Goal: Task Accomplishment & Management: Use online tool/utility

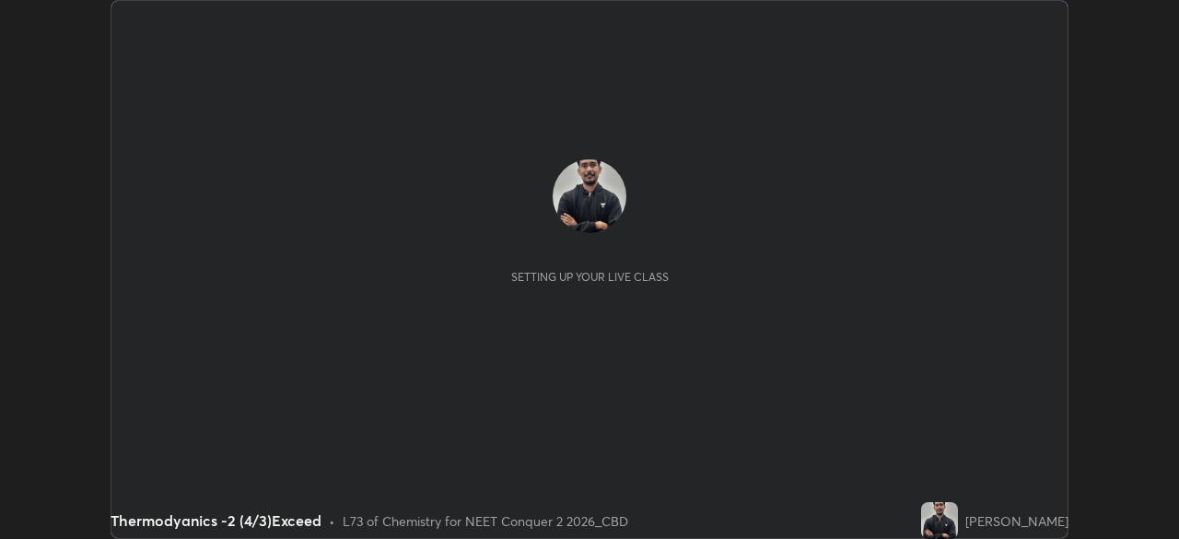
scroll to position [539, 1178]
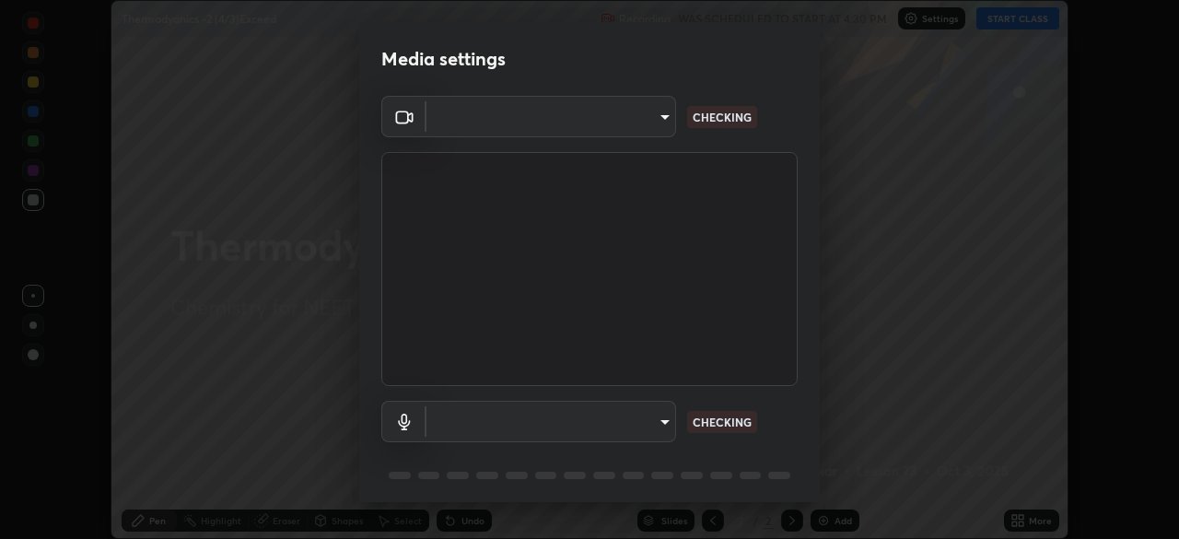
type input "ad6597066c7fc2f7d8a9df135791801f2c5e1b342417c3fbae4c684dc851fcd2"
type input "default"
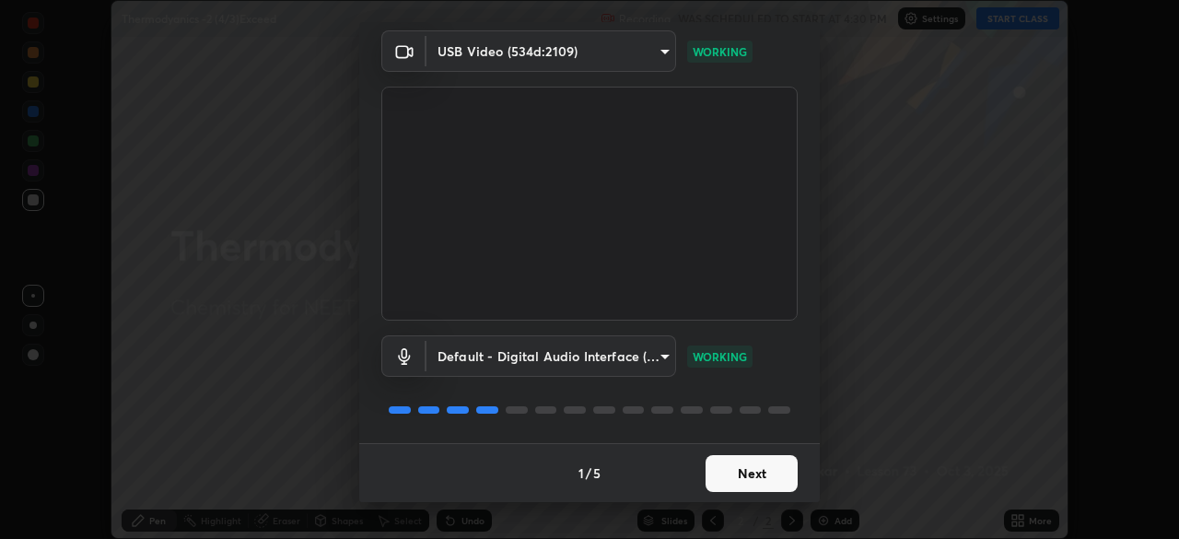
click at [763, 470] on button "Next" at bounding box center [751, 473] width 92 height 37
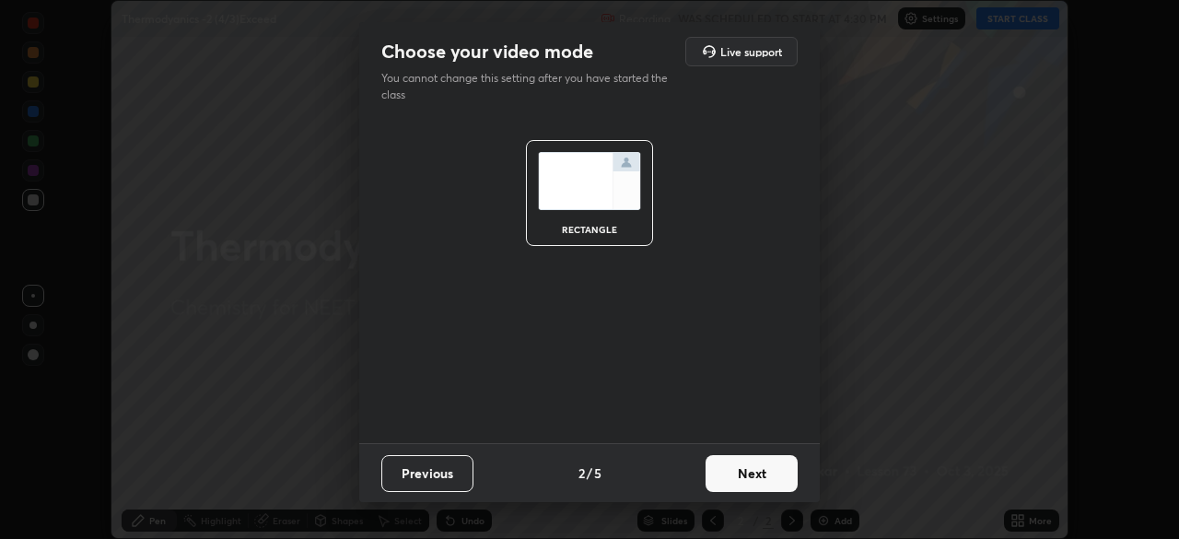
scroll to position [0, 0]
click at [761, 474] on button "Next" at bounding box center [751, 473] width 92 height 37
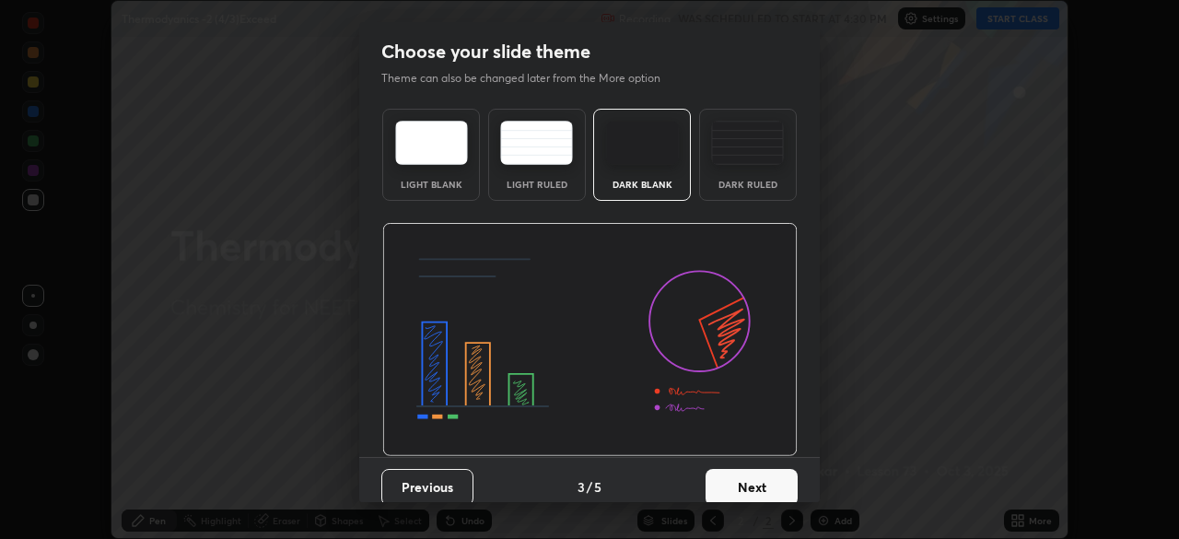
click at [761, 474] on button "Next" at bounding box center [751, 487] width 92 height 37
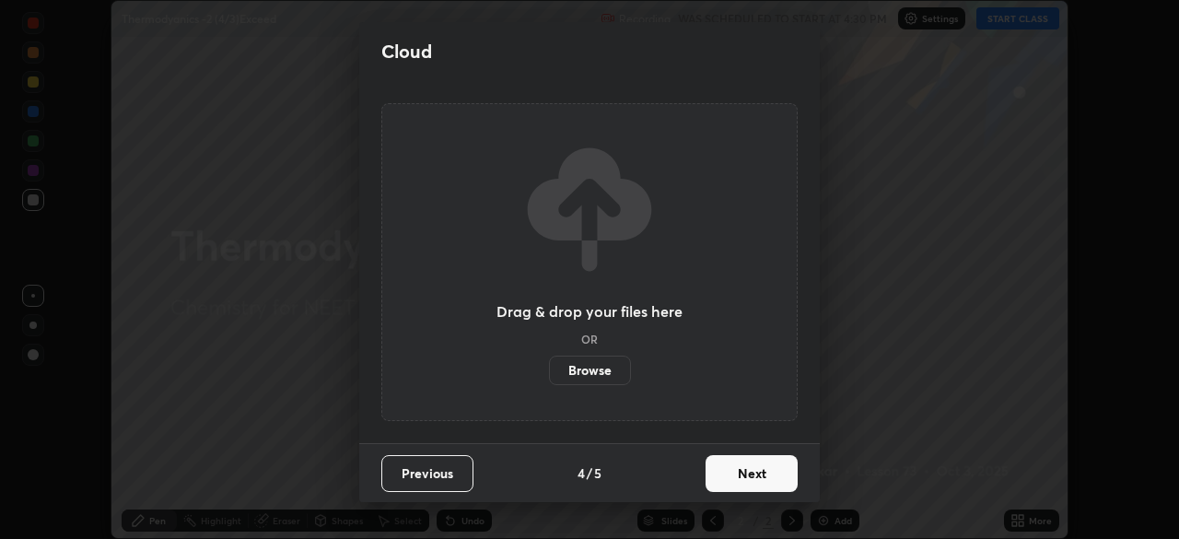
click at [759, 478] on button "Next" at bounding box center [751, 473] width 92 height 37
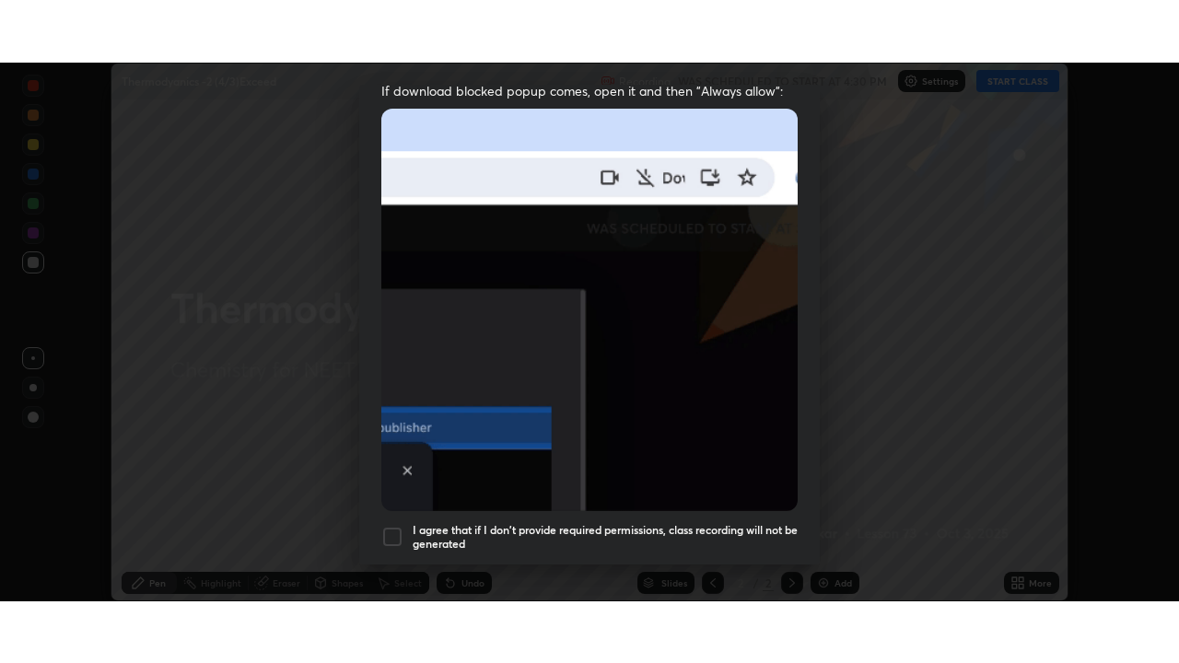
scroll to position [441, 0]
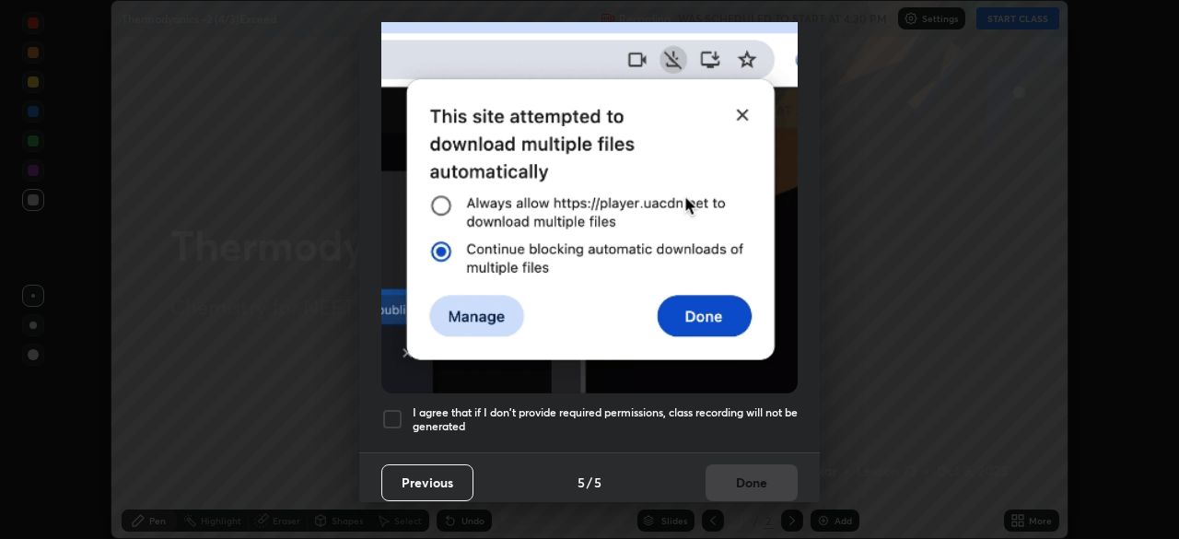
click at [670, 405] on h5 "I agree that if I don't provide required permissions, class recording will not …" at bounding box center [604, 419] width 385 height 29
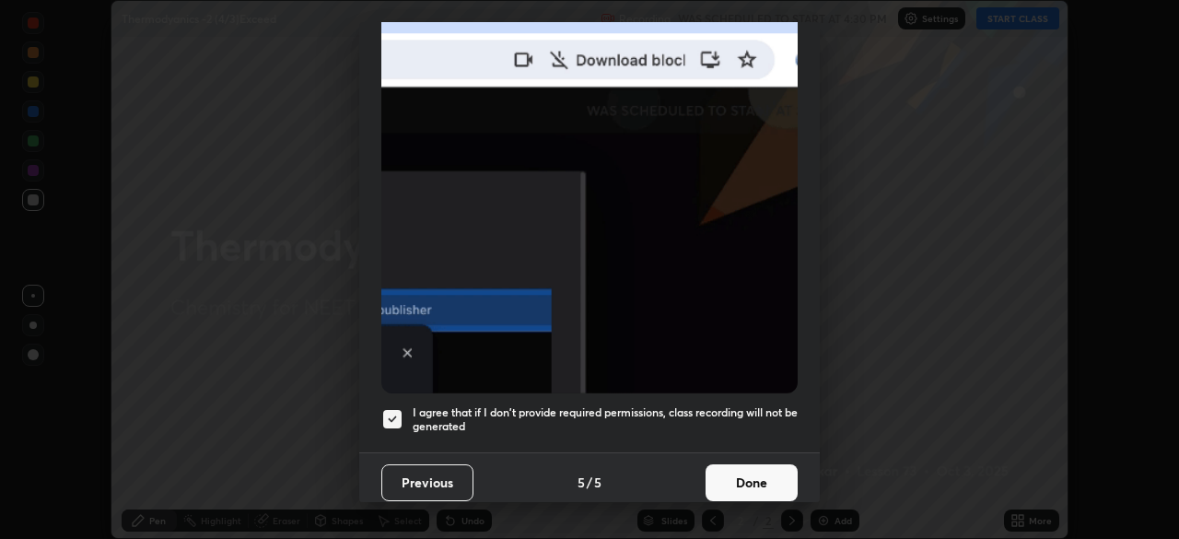
click at [731, 482] on button "Done" at bounding box center [751, 482] width 92 height 37
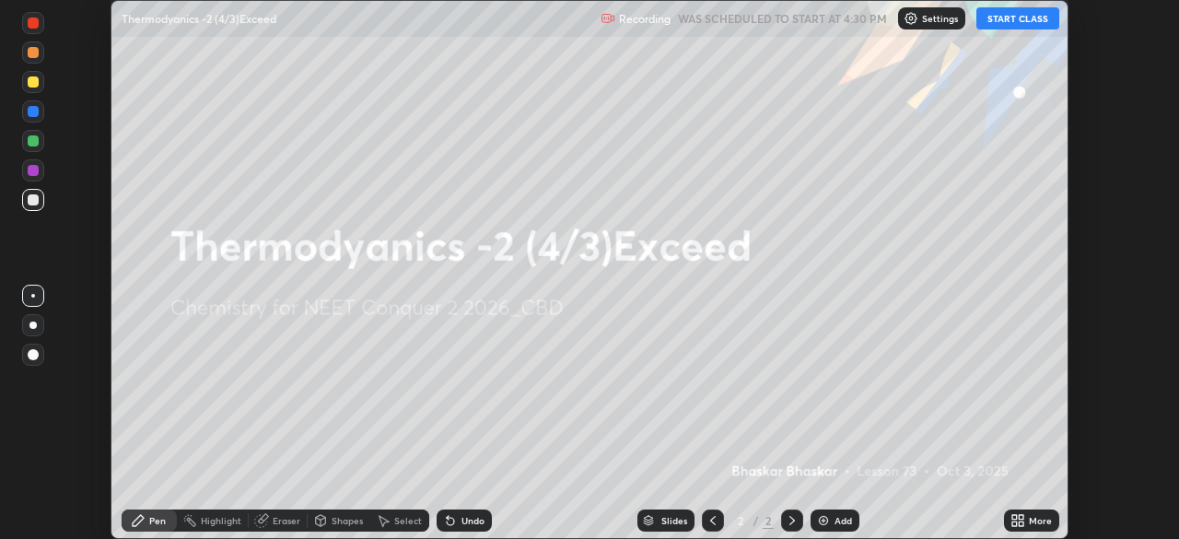
click at [819, 516] on img at bounding box center [823, 520] width 15 height 15
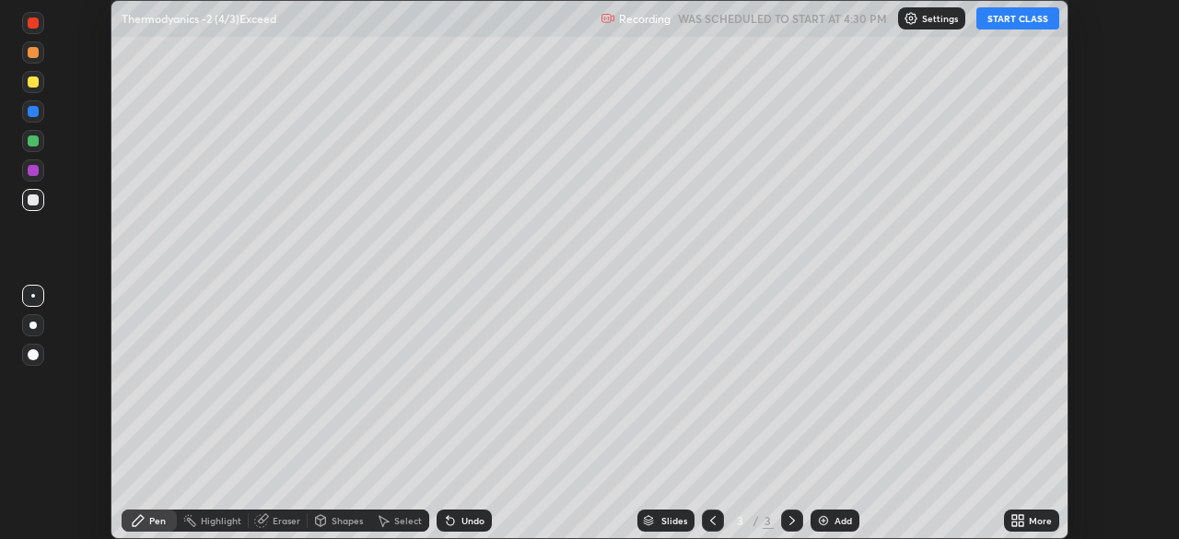
click at [1016, 513] on icon at bounding box center [1017, 520] width 15 height 15
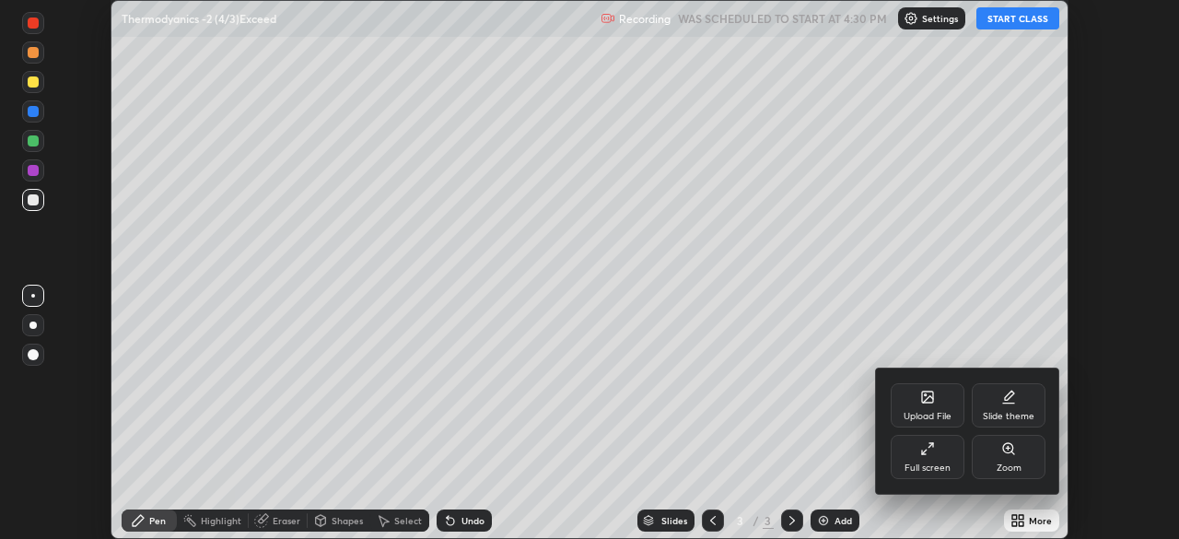
click at [946, 463] on div "Full screen" at bounding box center [927, 467] width 46 height 9
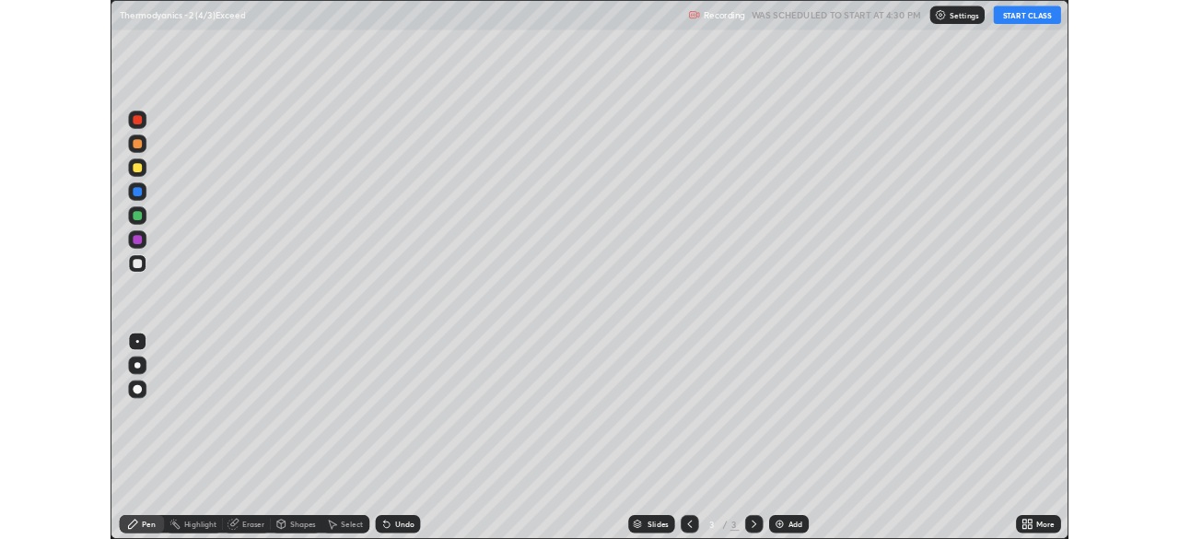
scroll to position [663, 1179]
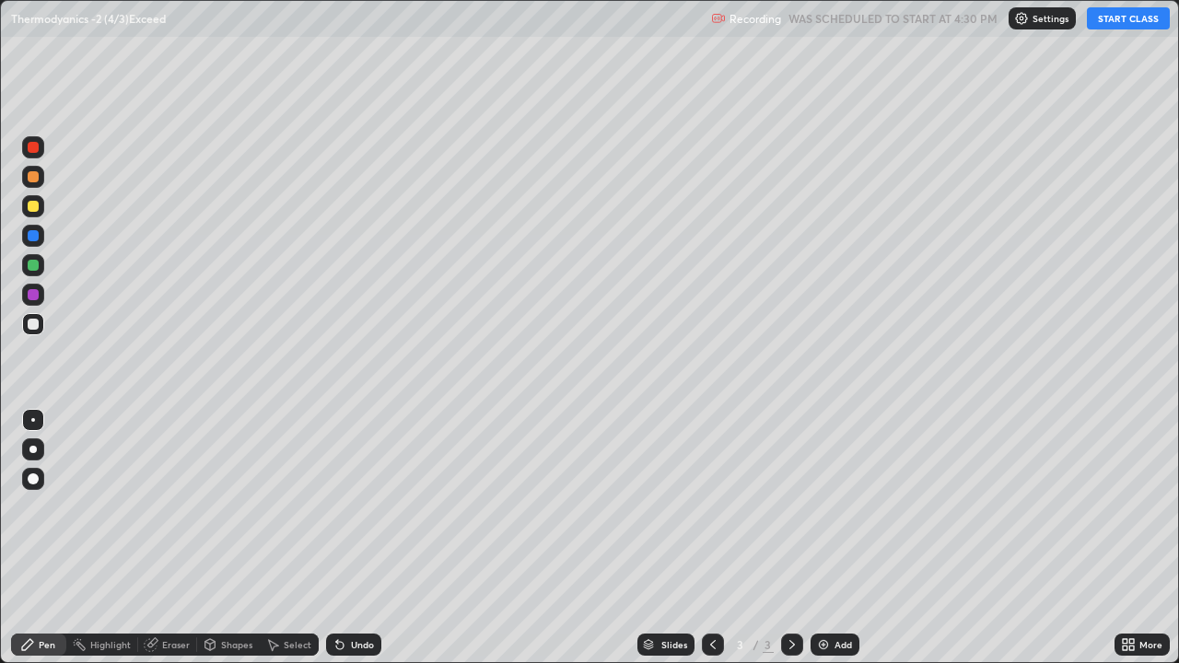
click at [1122, 24] on button "START CLASS" at bounding box center [1127, 18] width 83 height 22
click at [33, 449] on div at bounding box center [32, 449] width 7 height 7
click at [352, 538] on div "Undo" at bounding box center [362, 644] width 23 height 9
click at [828, 538] on img at bounding box center [823, 644] width 15 height 15
click at [354, 538] on div "Undo" at bounding box center [362, 644] width 23 height 9
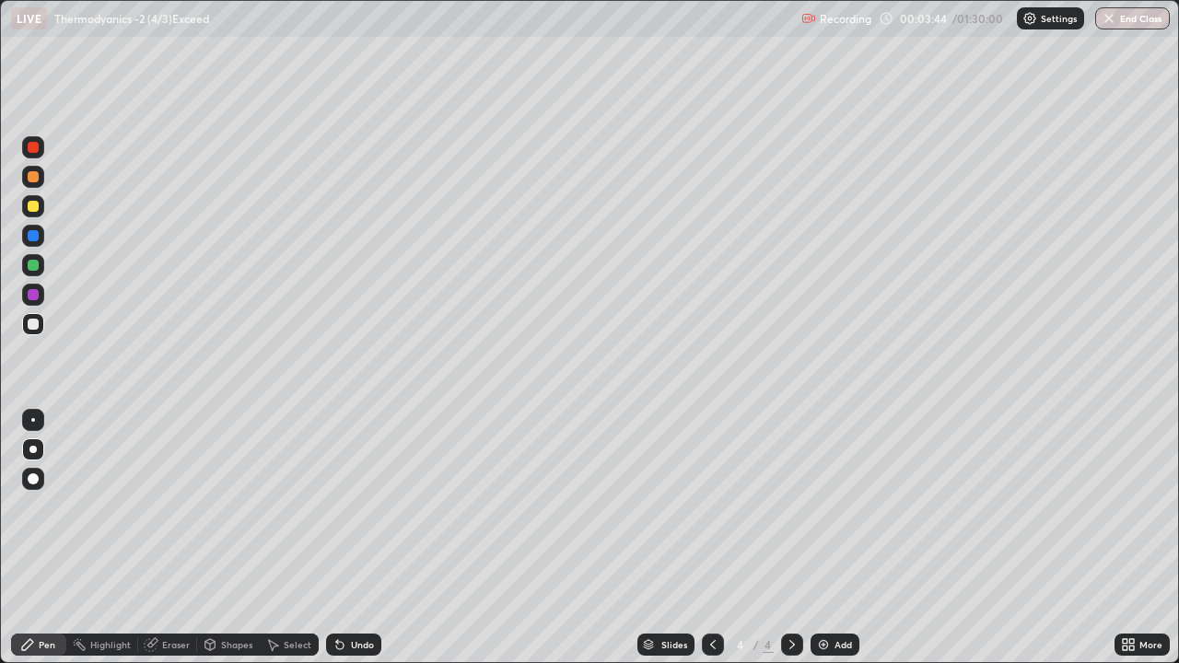
click at [356, 538] on div "Undo" at bounding box center [362, 644] width 23 height 9
click at [357, 538] on div "Undo" at bounding box center [362, 644] width 23 height 9
click at [710, 538] on icon at bounding box center [712, 644] width 15 height 15
click at [791, 538] on div at bounding box center [792, 644] width 22 height 22
click at [711, 538] on icon at bounding box center [712, 644] width 15 height 15
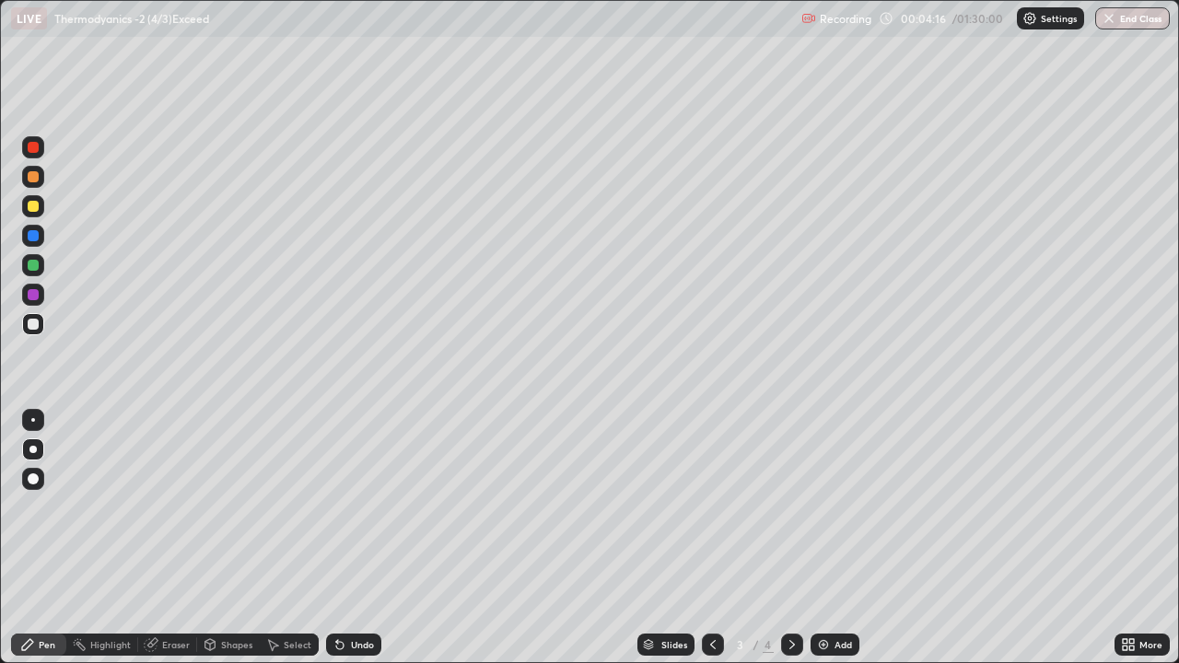
click at [792, 538] on icon at bounding box center [791, 644] width 15 height 15
click at [711, 538] on icon at bounding box center [712, 644] width 15 height 15
click at [788, 538] on icon at bounding box center [791, 644] width 15 height 15
click at [351, 538] on div "Undo" at bounding box center [362, 644] width 23 height 9
click at [355, 538] on div "Undo" at bounding box center [362, 644] width 23 height 9
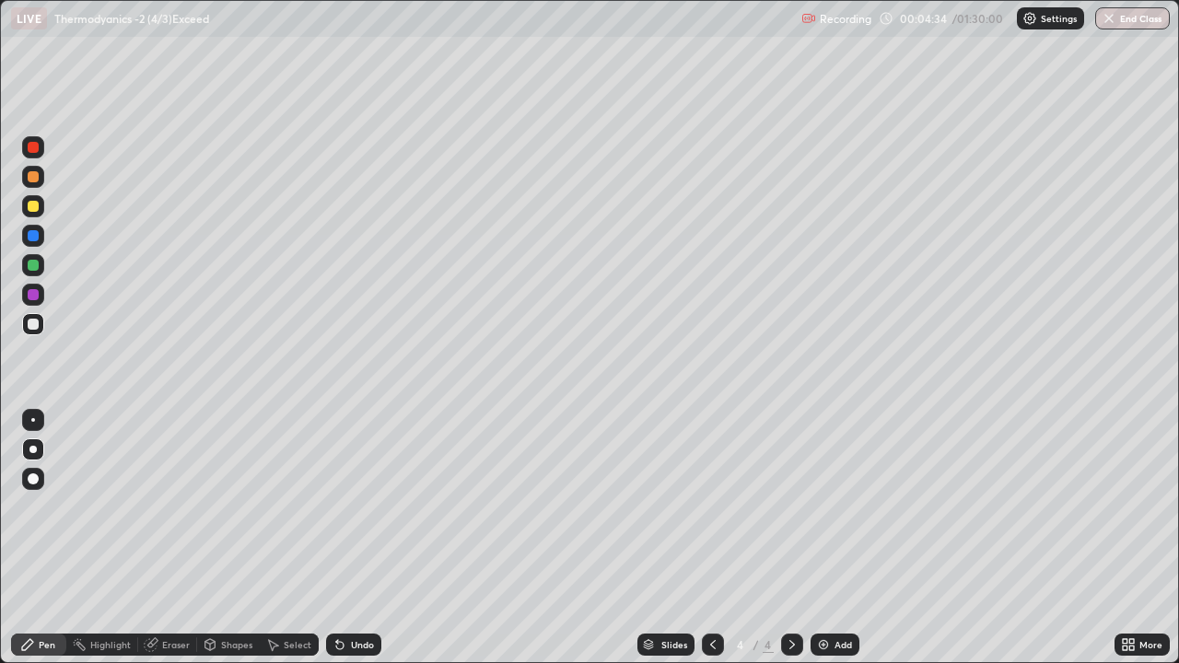
click at [29, 204] on div at bounding box center [33, 206] width 11 height 11
click at [40, 323] on div at bounding box center [33, 324] width 22 height 22
click at [355, 538] on div "Undo" at bounding box center [362, 644] width 23 height 9
click at [354, 538] on div "Undo" at bounding box center [362, 644] width 23 height 9
click at [171, 538] on div "Eraser" at bounding box center [167, 644] width 59 height 22
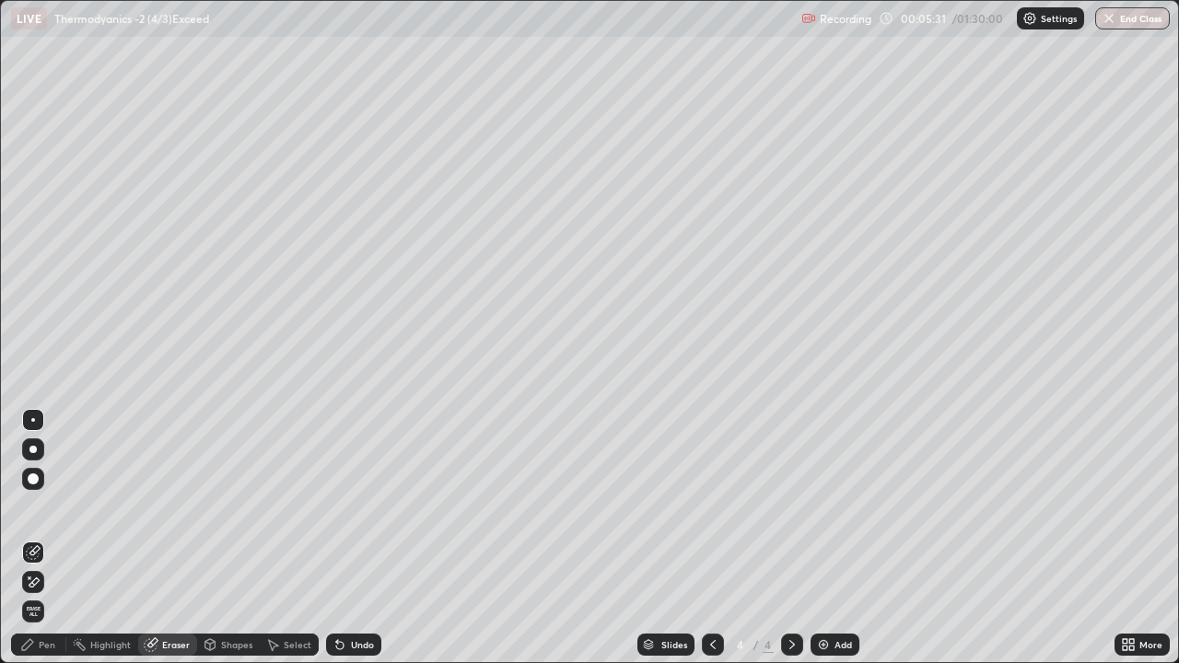
click at [709, 538] on div at bounding box center [713, 644] width 22 height 22
click at [786, 538] on icon at bounding box center [791, 644] width 15 height 15
click at [52, 538] on div "Pen" at bounding box center [38, 644] width 55 height 22
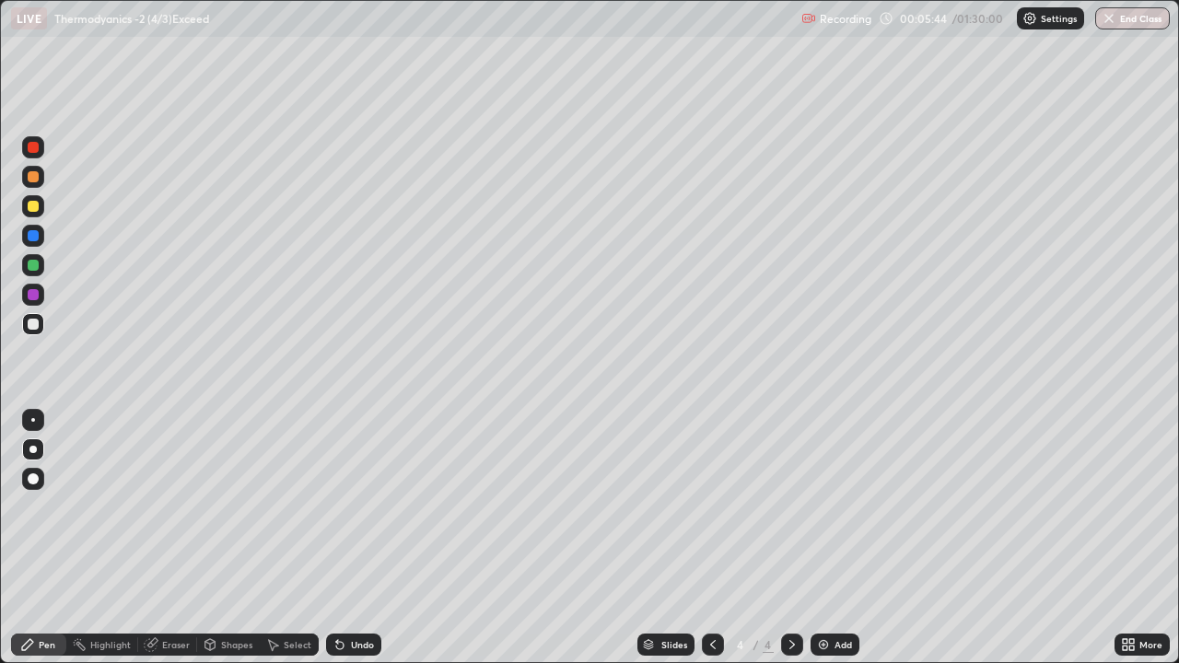
click at [834, 538] on div "Add" at bounding box center [842, 644] width 17 height 9
click at [357, 538] on div "Undo" at bounding box center [362, 644] width 23 height 9
click at [710, 538] on icon at bounding box center [712, 644] width 15 height 15
click at [790, 538] on icon at bounding box center [791, 644] width 15 height 15
click at [359, 538] on div "Undo" at bounding box center [362, 644] width 23 height 9
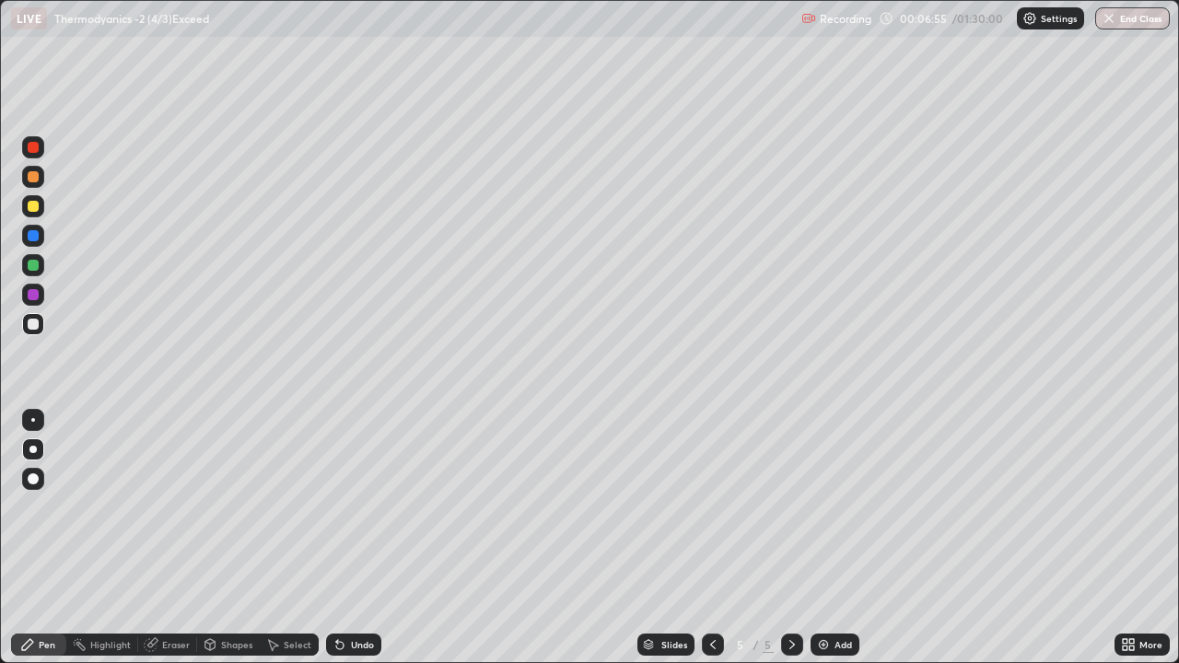
click at [363, 538] on div "Undo" at bounding box center [362, 644] width 23 height 9
click at [361, 538] on div "Undo" at bounding box center [362, 644] width 23 height 9
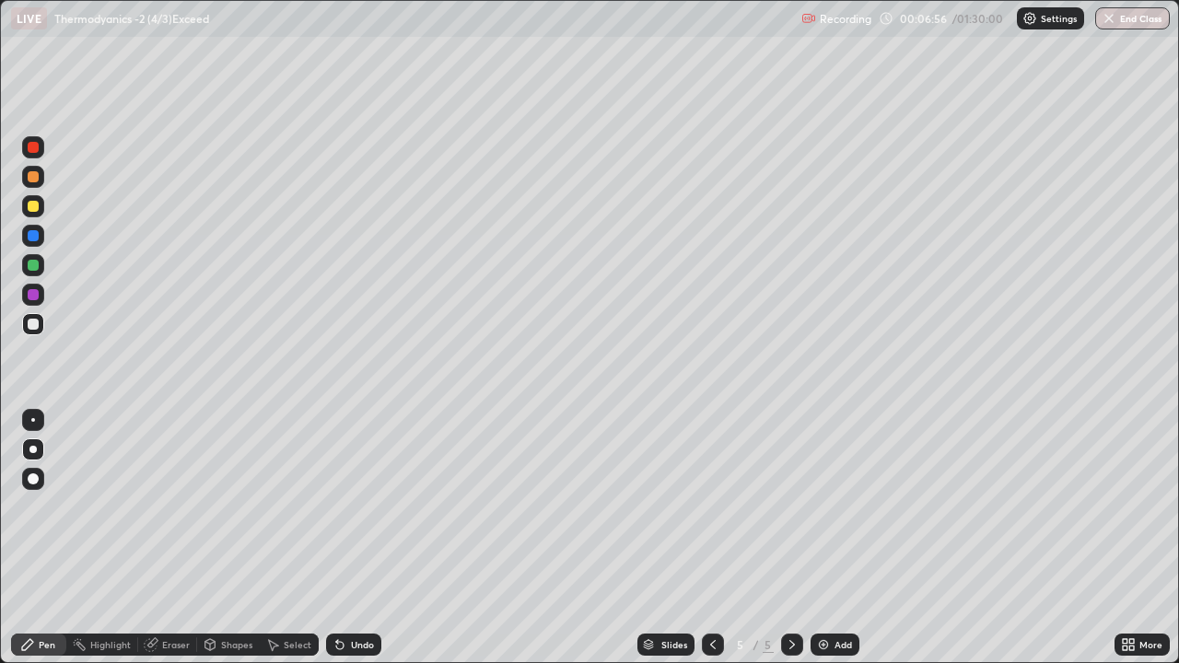
click at [361, 538] on div "Undo" at bounding box center [362, 644] width 23 height 9
click at [710, 538] on icon at bounding box center [712, 644] width 15 height 15
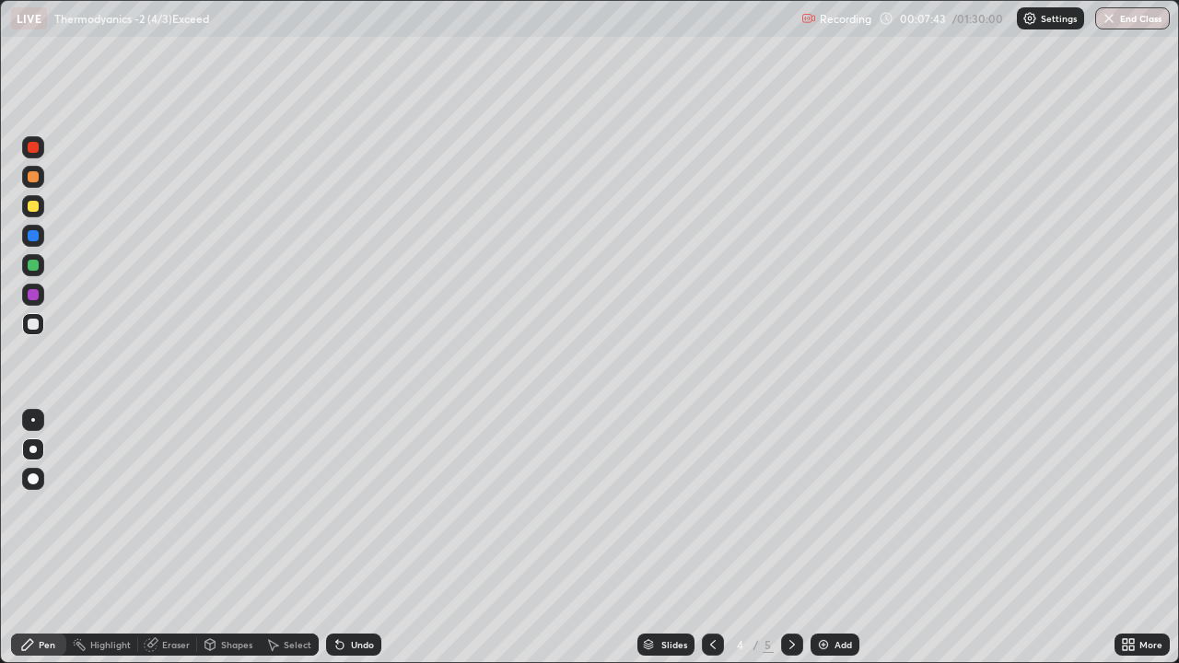
click at [710, 538] on icon at bounding box center [712, 644] width 15 height 15
click at [791, 538] on icon at bounding box center [791, 644] width 15 height 15
click at [799, 538] on div at bounding box center [792, 644] width 22 height 37
click at [843, 538] on div "Add" at bounding box center [842, 644] width 17 height 9
click at [711, 538] on icon at bounding box center [712, 644] width 15 height 15
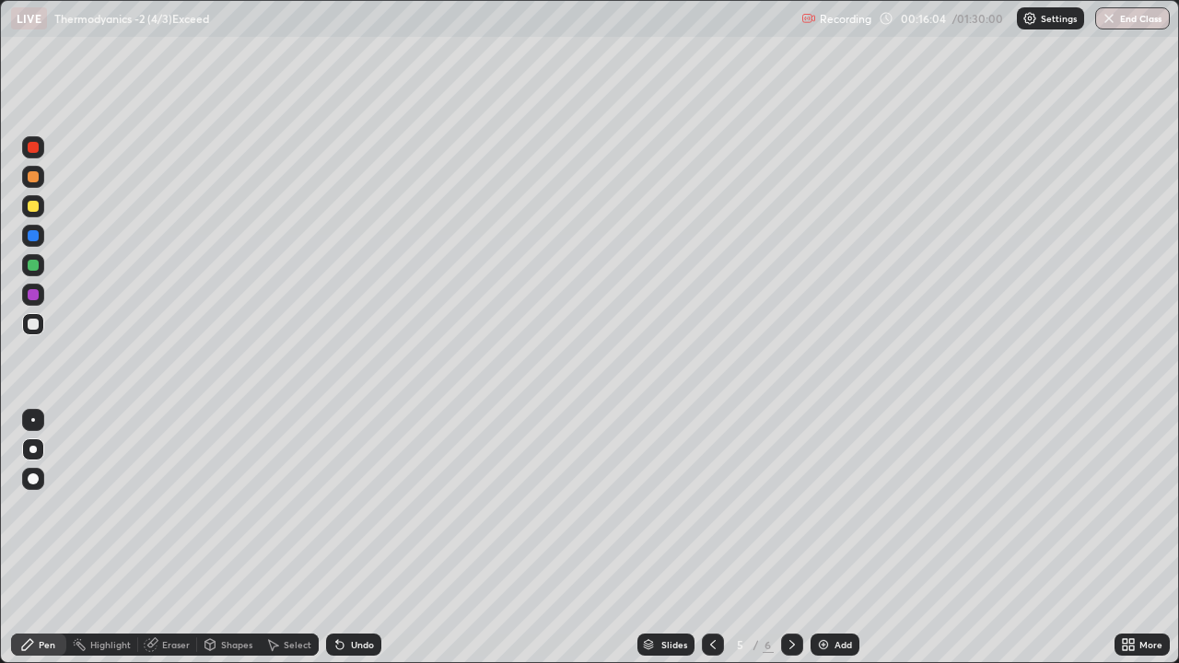
click at [789, 538] on icon at bounding box center [791, 644] width 15 height 15
click at [364, 538] on div "Undo" at bounding box center [362, 644] width 23 height 9
click at [361, 538] on div "Undo" at bounding box center [362, 644] width 23 height 9
click at [702, 538] on div at bounding box center [713, 644] width 22 height 37
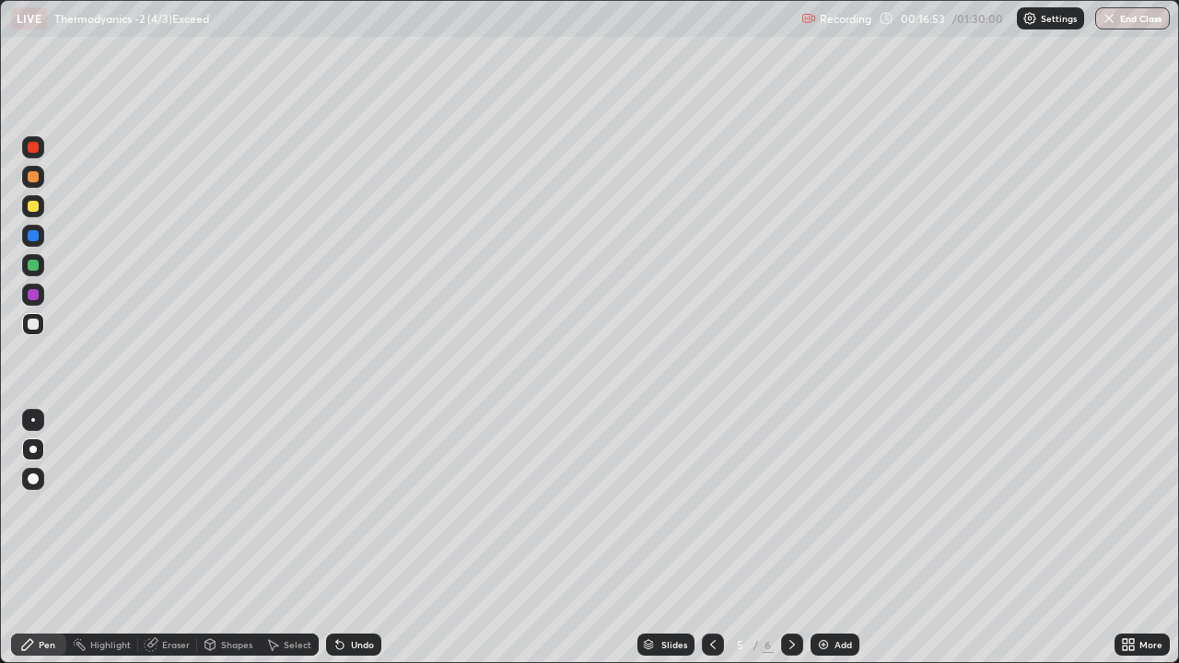
click at [789, 538] on icon at bounding box center [791, 644] width 15 height 15
click at [362, 538] on div "Undo" at bounding box center [362, 644] width 23 height 9
click at [358, 538] on div "Undo" at bounding box center [362, 644] width 23 height 9
click at [362, 538] on div "Undo" at bounding box center [362, 644] width 23 height 9
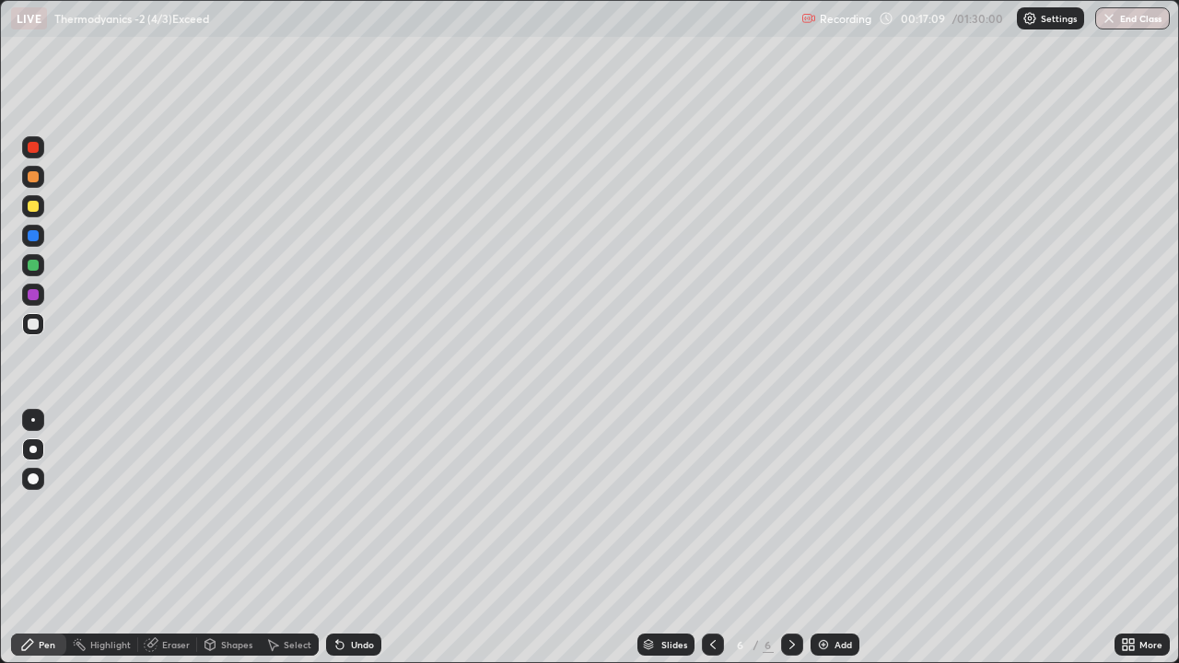
click at [353, 538] on div "Undo" at bounding box center [362, 644] width 23 height 9
click at [710, 538] on icon at bounding box center [712, 644] width 15 height 15
click at [783, 538] on div at bounding box center [792, 644] width 22 height 22
click at [358, 538] on div "Undo" at bounding box center [362, 644] width 23 height 9
click at [361, 538] on div "Undo" at bounding box center [362, 644] width 23 height 9
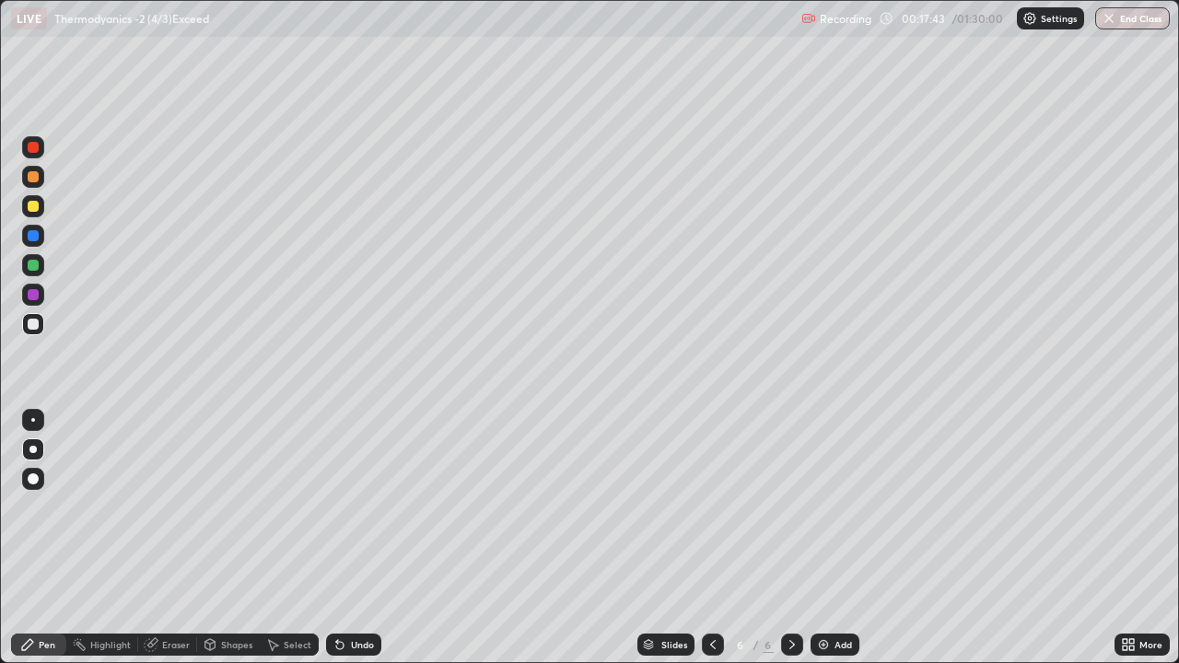
click at [361, 538] on div "Undo" at bounding box center [362, 644] width 23 height 9
click at [703, 538] on div at bounding box center [713, 644] width 22 height 37
click at [788, 538] on icon at bounding box center [791, 644] width 15 height 15
click at [704, 538] on div at bounding box center [713, 644] width 22 height 37
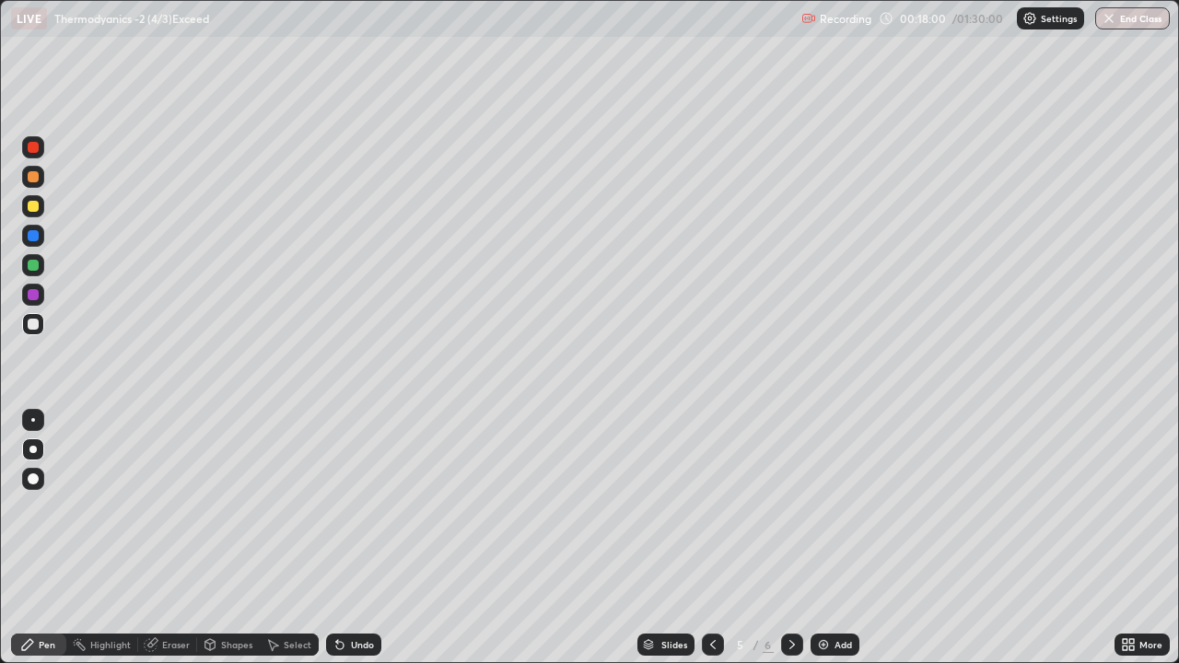
click at [822, 538] on img at bounding box center [823, 644] width 15 height 15
click at [710, 538] on icon at bounding box center [713, 644] width 6 height 9
click at [788, 538] on icon at bounding box center [791, 644] width 15 height 15
click at [31, 321] on div at bounding box center [33, 324] width 11 height 11
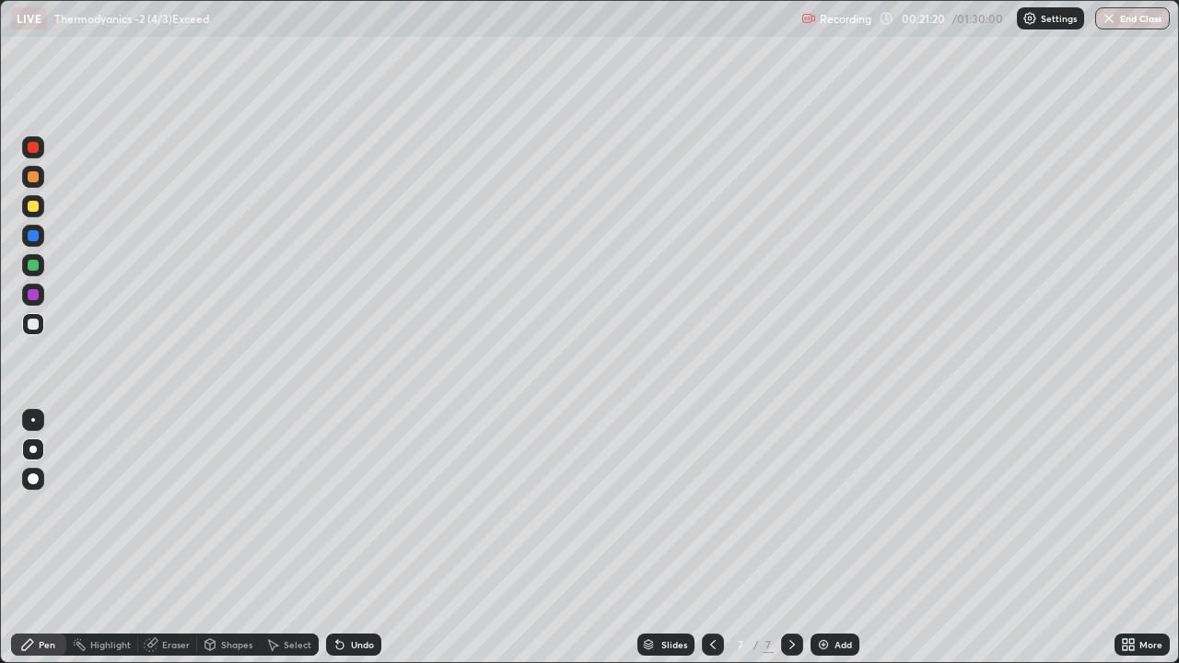
click at [846, 538] on div "Add" at bounding box center [842, 644] width 17 height 9
click at [703, 538] on div at bounding box center [713, 644] width 22 height 22
click at [710, 538] on icon at bounding box center [712, 644] width 15 height 15
click at [709, 538] on div at bounding box center [713, 644] width 22 height 22
click at [790, 538] on icon at bounding box center [791, 644] width 15 height 15
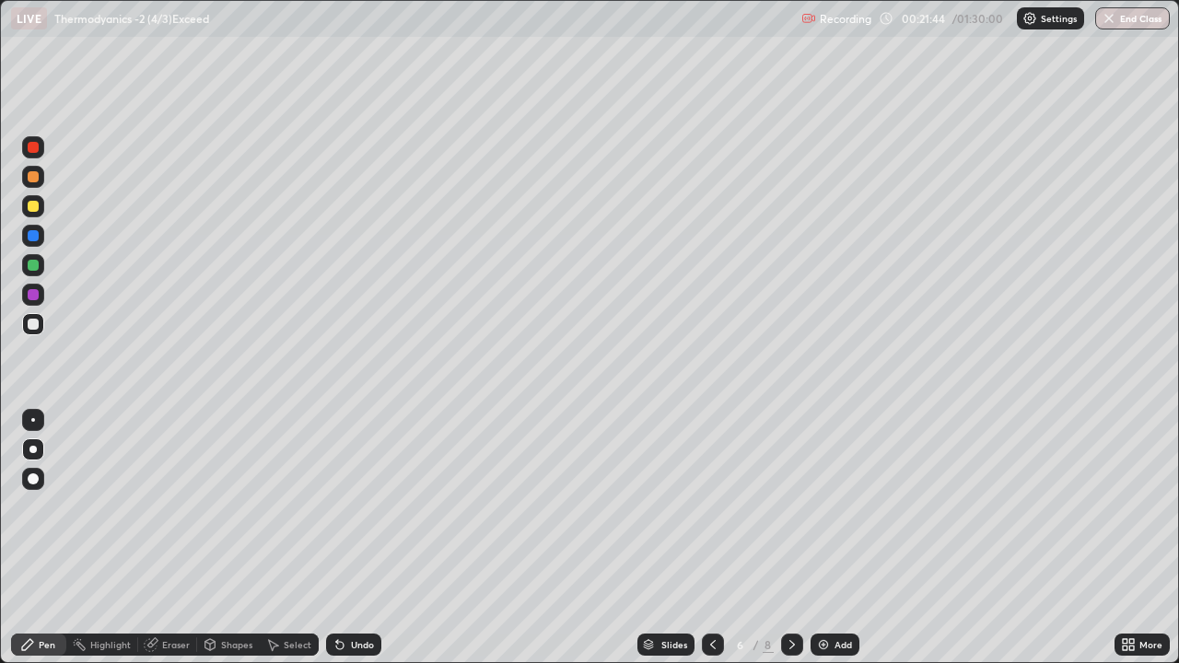
click at [787, 538] on icon at bounding box center [791, 644] width 15 height 15
click at [790, 538] on icon at bounding box center [791, 644] width 15 height 15
click at [785, 538] on icon at bounding box center [791, 644] width 15 height 15
click at [710, 538] on icon at bounding box center [712, 644] width 15 height 15
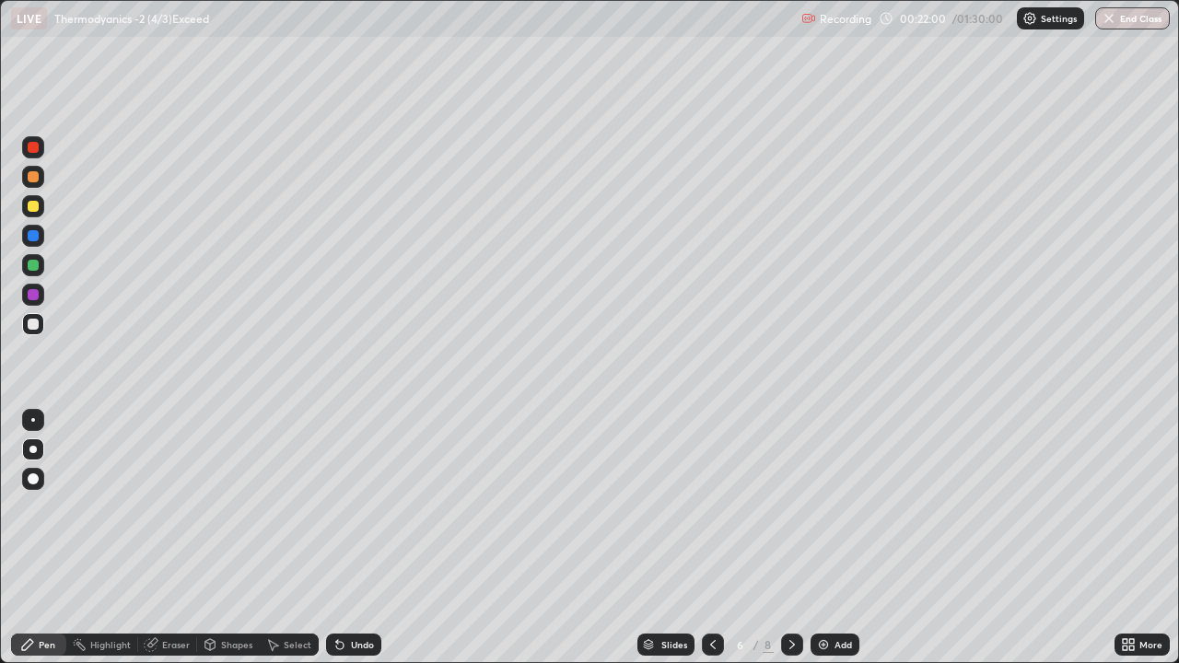
click at [705, 538] on icon at bounding box center [712, 644] width 15 height 15
click at [791, 538] on icon at bounding box center [791, 644] width 15 height 15
click at [789, 538] on icon at bounding box center [791, 644] width 15 height 15
click at [709, 538] on icon at bounding box center [712, 644] width 15 height 15
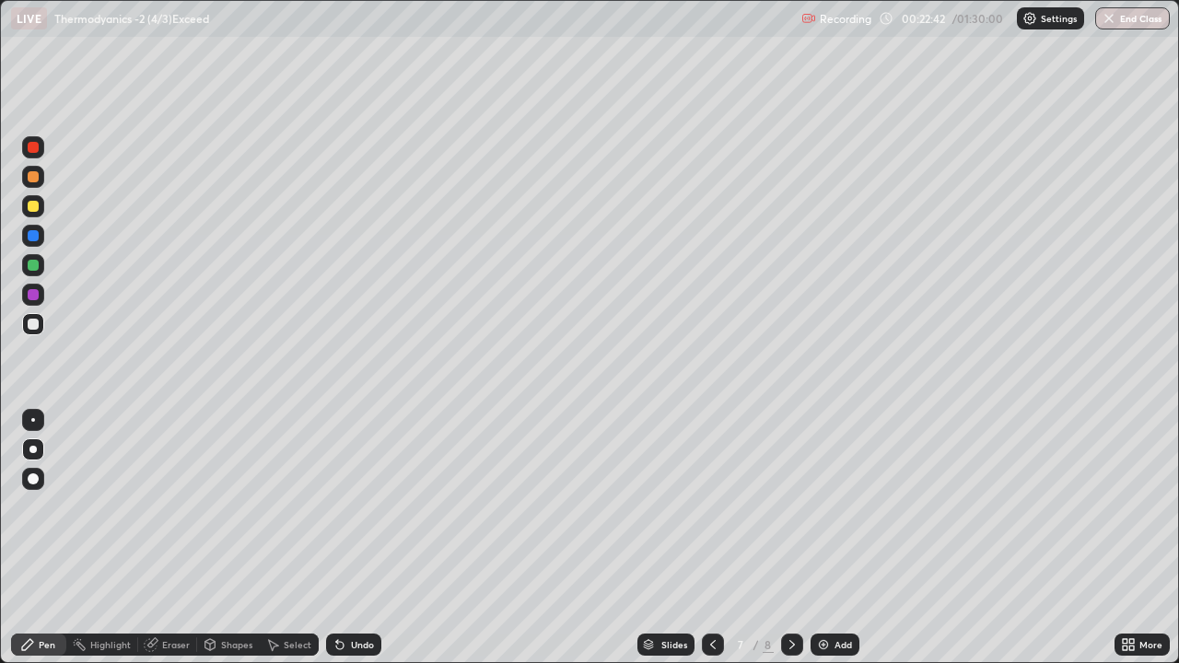
click at [709, 538] on icon at bounding box center [712, 644] width 15 height 15
click at [710, 538] on icon at bounding box center [712, 644] width 15 height 15
click at [790, 538] on icon at bounding box center [791, 644] width 15 height 15
click at [791, 538] on icon at bounding box center [791, 644] width 15 height 15
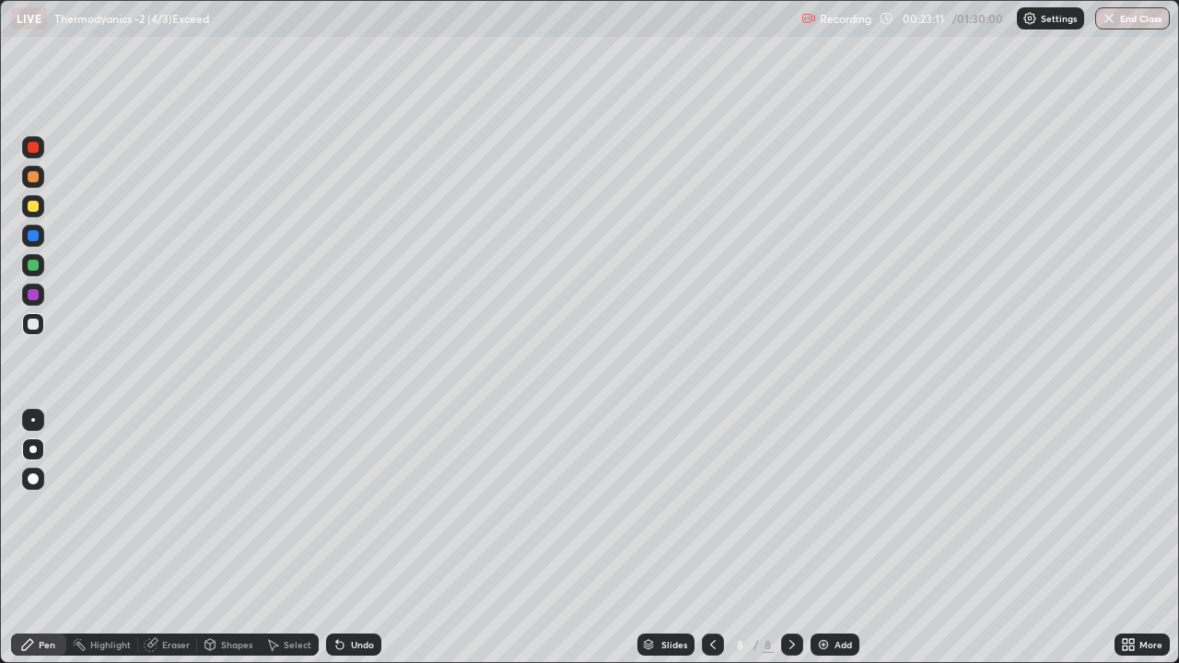
click at [359, 538] on div "Undo" at bounding box center [362, 644] width 23 height 9
click at [370, 538] on div "Undo" at bounding box center [362, 644] width 23 height 9
click at [369, 538] on div "Undo" at bounding box center [353, 644] width 55 height 22
click at [848, 538] on div "Add" at bounding box center [842, 644] width 17 height 9
click at [32, 324] on div at bounding box center [33, 324] width 11 height 11
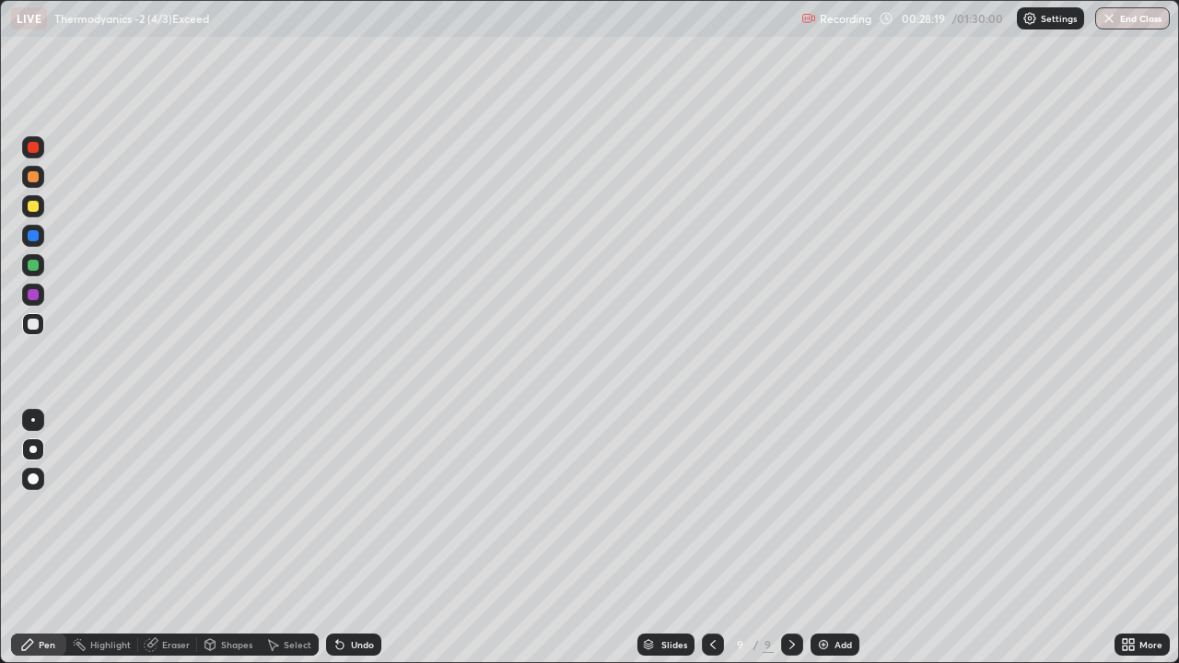
click at [38, 210] on div at bounding box center [33, 206] width 22 height 22
click at [34, 327] on div at bounding box center [33, 324] width 11 height 11
click at [32, 264] on div at bounding box center [33, 265] width 11 height 11
click at [31, 325] on div at bounding box center [33, 324] width 11 height 11
click at [835, 538] on div "Add" at bounding box center [842, 644] width 17 height 9
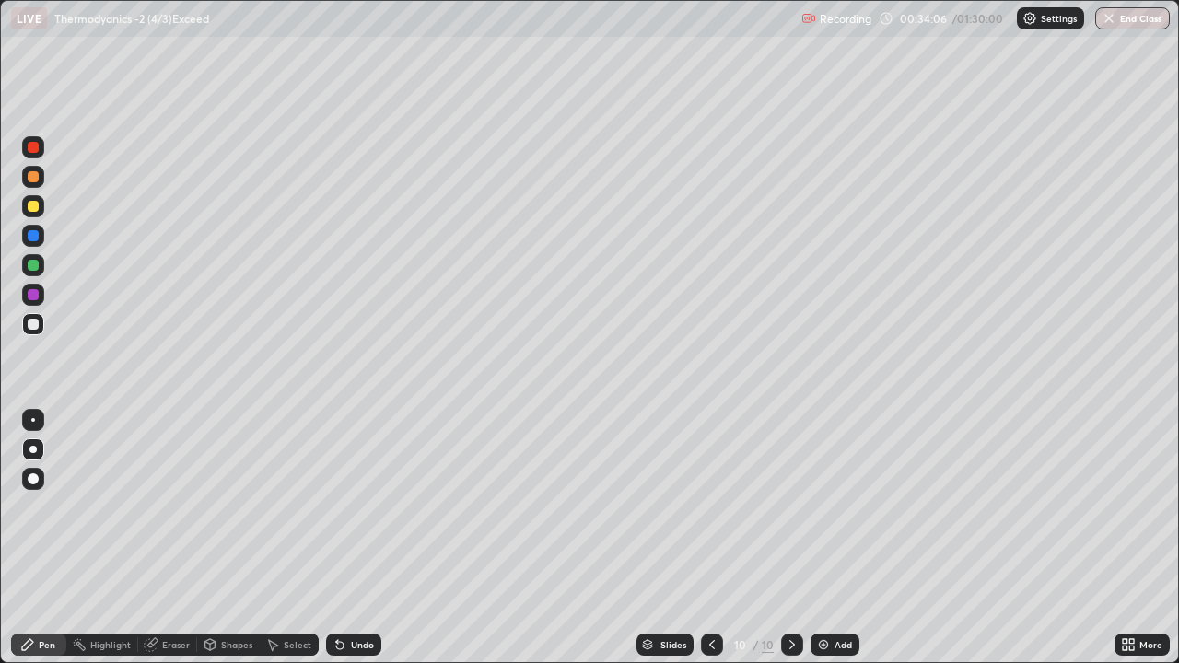
click at [358, 538] on div "Undo" at bounding box center [362, 644] width 23 height 9
click at [357, 538] on div "Undo" at bounding box center [353, 644] width 55 height 22
click at [364, 538] on div "Undo" at bounding box center [362, 644] width 23 height 9
click at [840, 538] on div "Add" at bounding box center [842, 644] width 17 height 9
click at [356, 538] on div "Undo" at bounding box center [362, 644] width 23 height 9
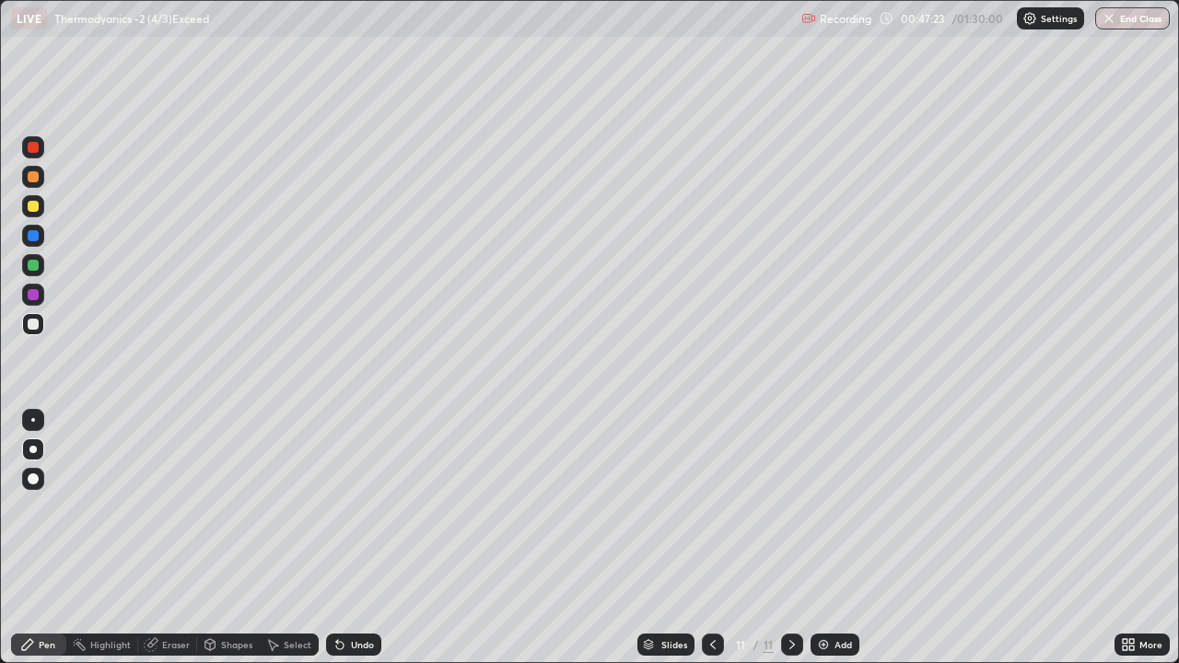
click at [352, 538] on div "Undo" at bounding box center [362, 644] width 23 height 9
click at [359, 538] on div "Undo" at bounding box center [362, 644] width 23 height 9
click at [357, 538] on div "Undo" at bounding box center [362, 644] width 23 height 9
click at [360, 538] on div "Undo" at bounding box center [362, 644] width 23 height 9
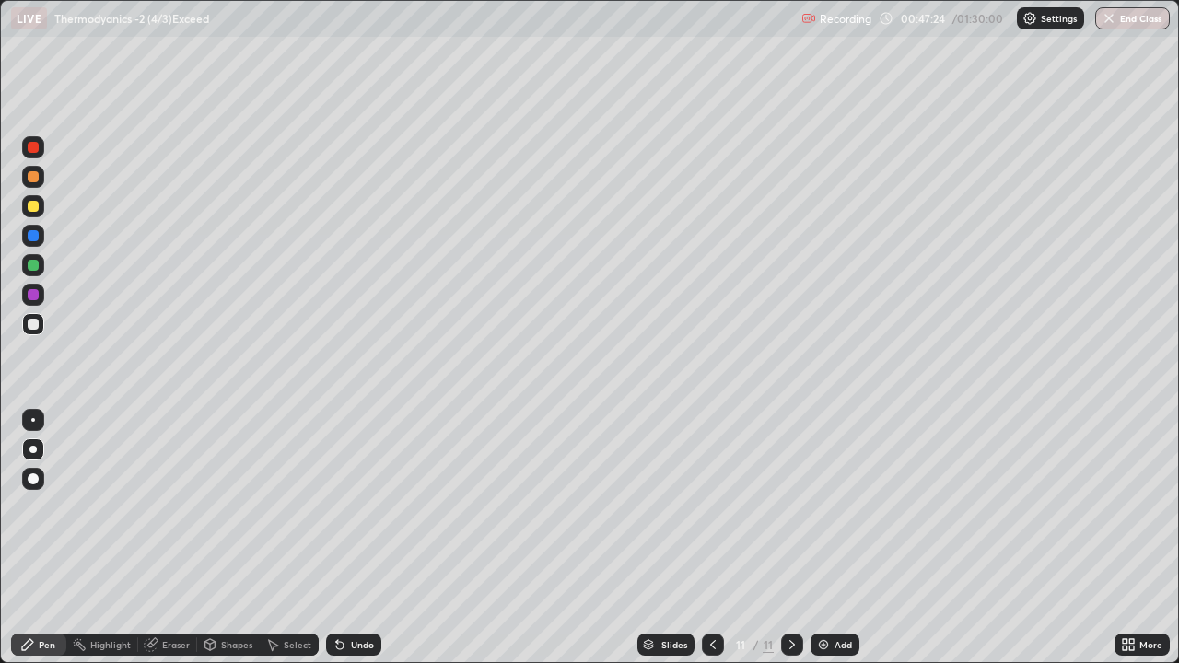
click at [366, 538] on div "Undo" at bounding box center [362, 644] width 23 height 9
click at [362, 538] on div "Undo" at bounding box center [362, 644] width 23 height 9
click at [361, 538] on div "Undo" at bounding box center [353, 644] width 55 height 22
click at [160, 538] on div "Eraser" at bounding box center [167, 644] width 59 height 22
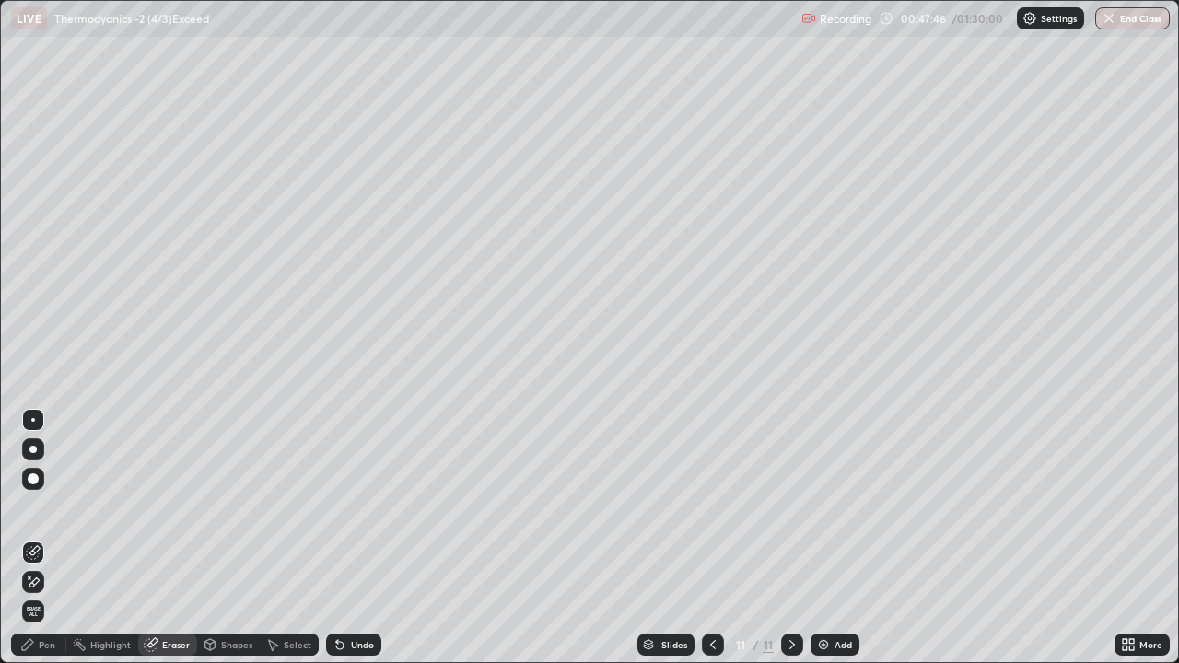
click at [41, 538] on div "Pen" at bounding box center [38, 644] width 55 height 22
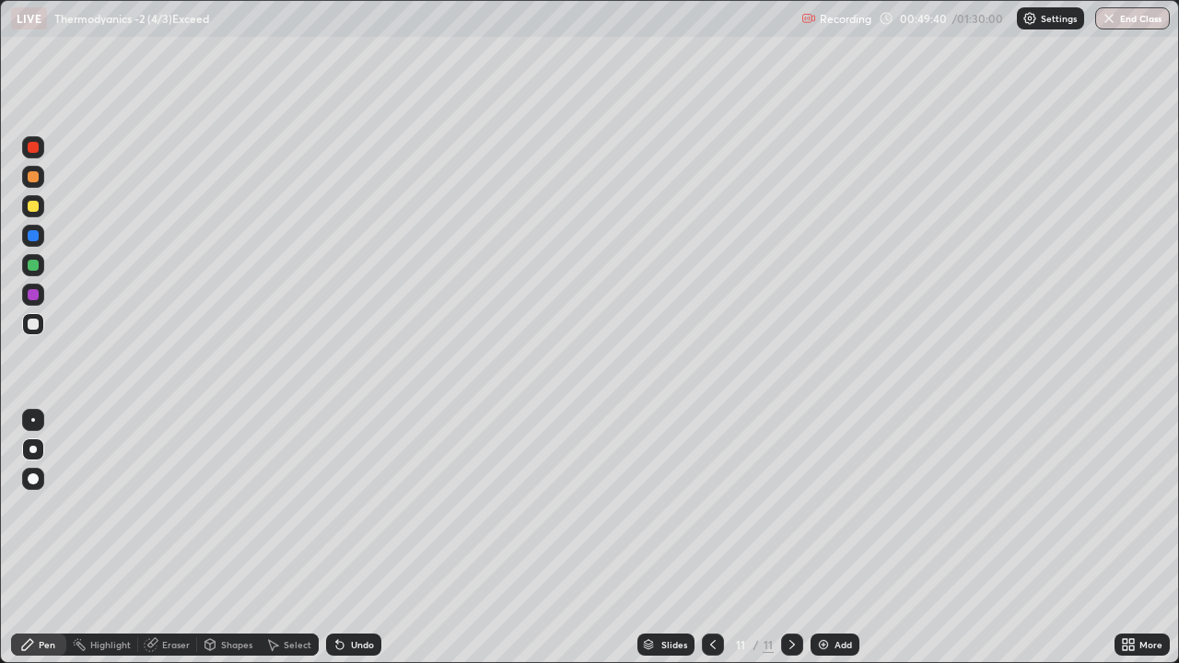
click at [834, 538] on div "Add" at bounding box center [834, 644] width 49 height 22
click at [43, 204] on div at bounding box center [33, 206] width 22 height 22
click at [36, 331] on div at bounding box center [33, 324] width 22 height 22
click at [834, 538] on div "Add" at bounding box center [834, 644] width 49 height 22
click at [33, 204] on div at bounding box center [33, 206] width 11 height 11
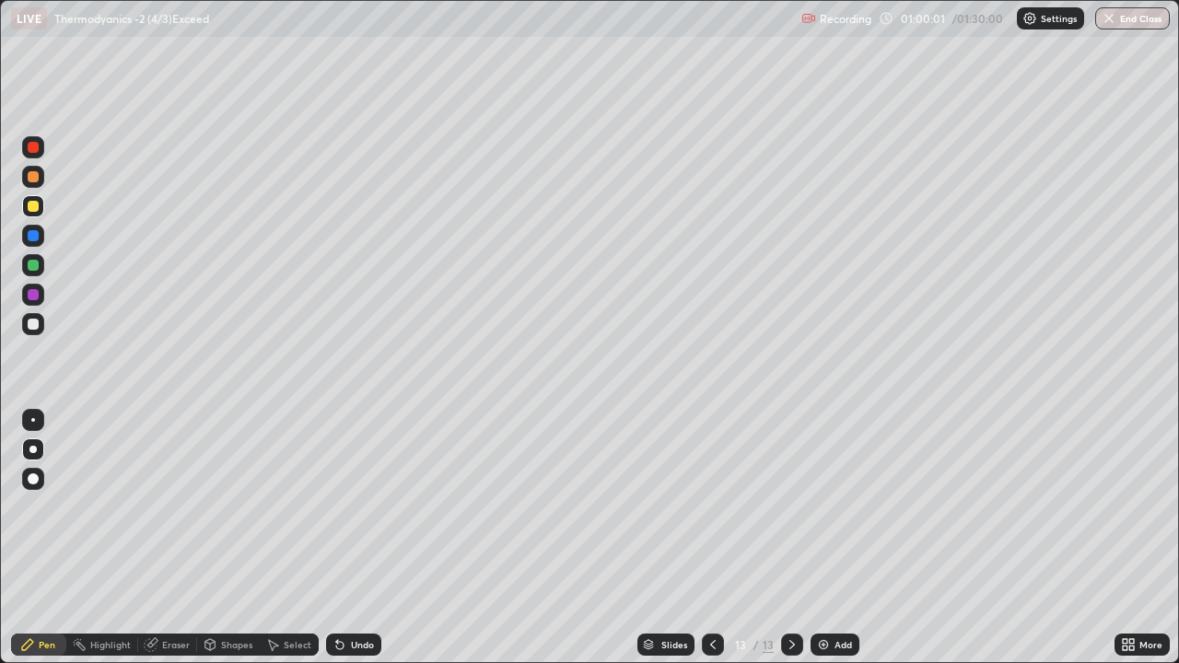
click at [359, 538] on div "Undo" at bounding box center [362, 644] width 23 height 9
click at [32, 254] on div at bounding box center [33, 265] width 22 height 22
click at [33, 178] on div at bounding box center [33, 176] width 11 height 11
click at [846, 538] on div "Add" at bounding box center [842, 644] width 17 height 9
click at [34, 324] on div at bounding box center [33, 324] width 11 height 11
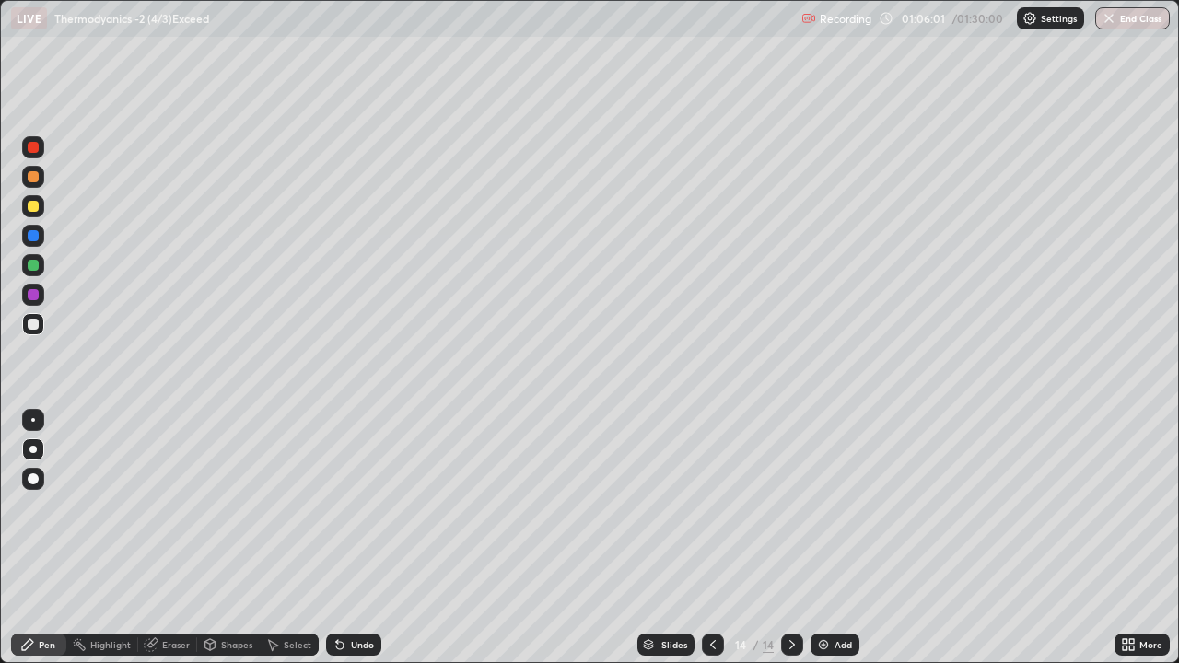
click at [841, 538] on div "Add" at bounding box center [842, 644] width 17 height 9
click at [359, 538] on div "Undo" at bounding box center [362, 644] width 23 height 9
click at [354, 538] on div "Undo" at bounding box center [353, 644] width 55 height 22
click at [356, 538] on div "Undo" at bounding box center [362, 644] width 23 height 9
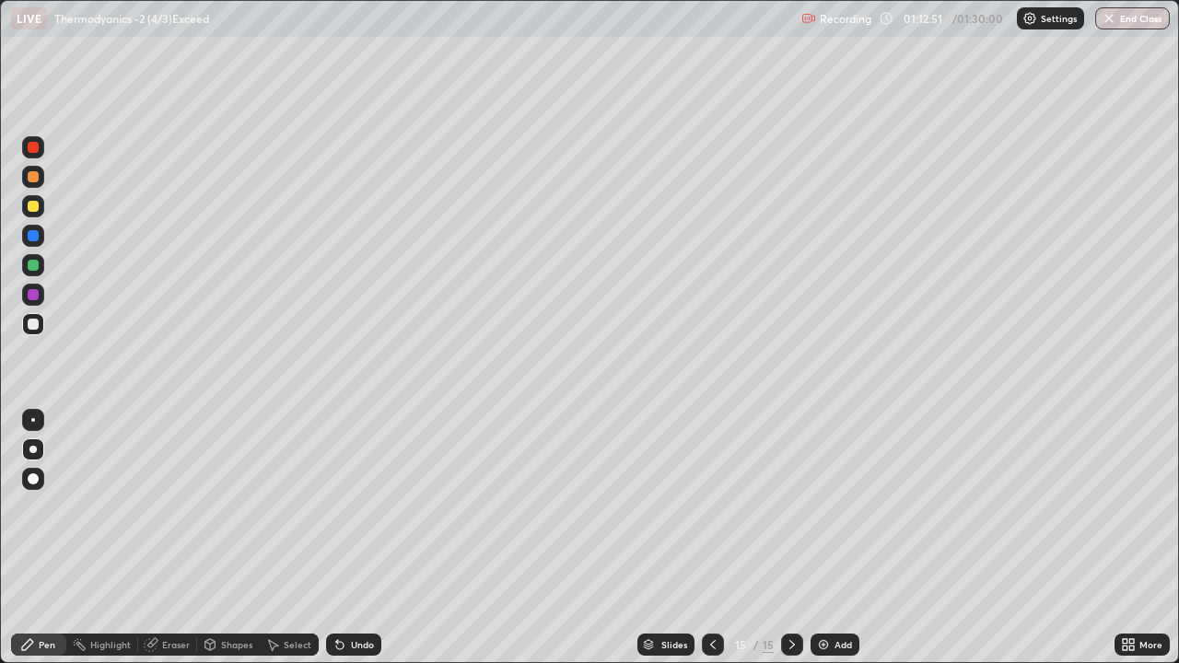
click at [853, 538] on div "Add" at bounding box center [834, 644] width 49 height 22
click at [708, 538] on div at bounding box center [713, 644] width 22 height 22
click at [714, 538] on icon at bounding box center [712, 644] width 15 height 15
click at [788, 538] on icon at bounding box center [791, 644] width 15 height 15
click at [786, 538] on icon at bounding box center [791, 644] width 15 height 15
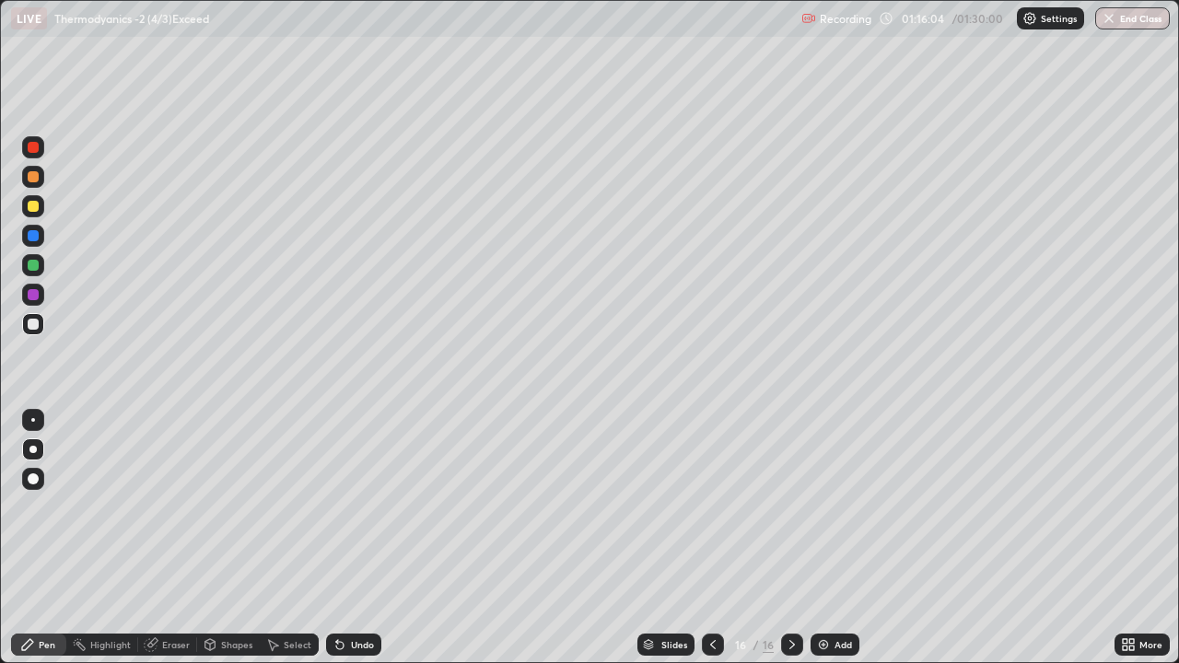
click at [842, 538] on div "Add" at bounding box center [842, 644] width 17 height 9
click at [357, 538] on div "Undo" at bounding box center [353, 644] width 55 height 22
click at [834, 538] on div "Add" at bounding box center [842, 644] width 17 height 9
click at [358, 538] on div "Undo" at bounding box center [362, 644] width 23 height 9
click at [1144, 14] on button "End Class" at bounding box center [1132, 18] width 75 height 22
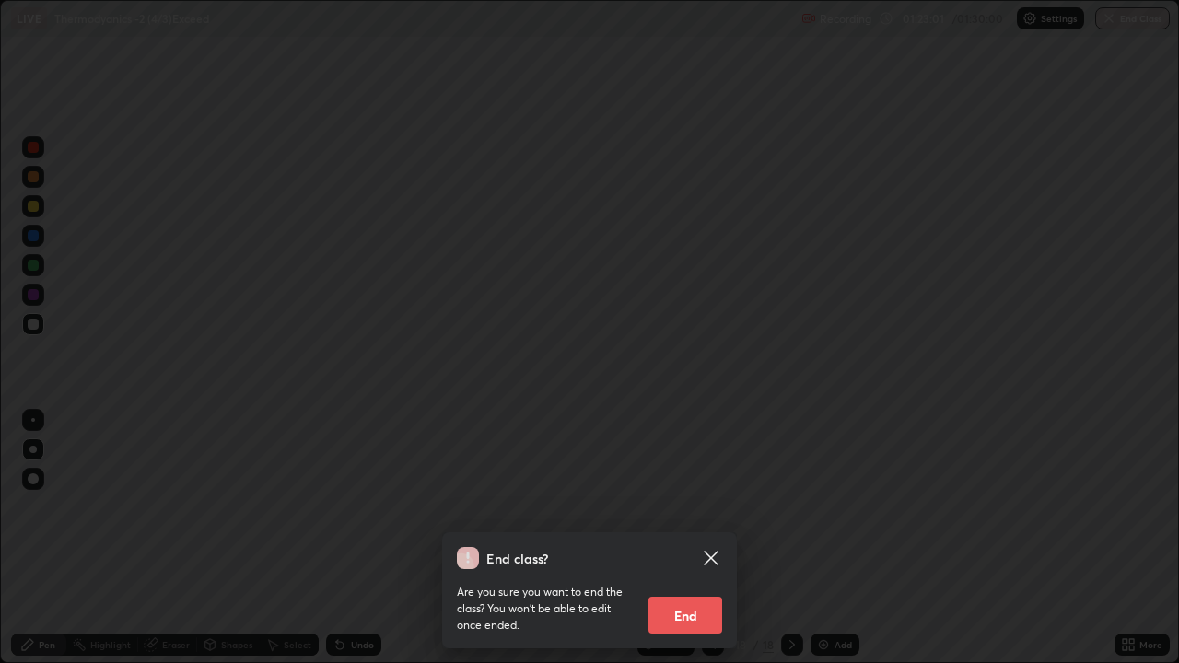
click at [689, 538] on button "End" at bounding box center [685, 615] width 74 height 37
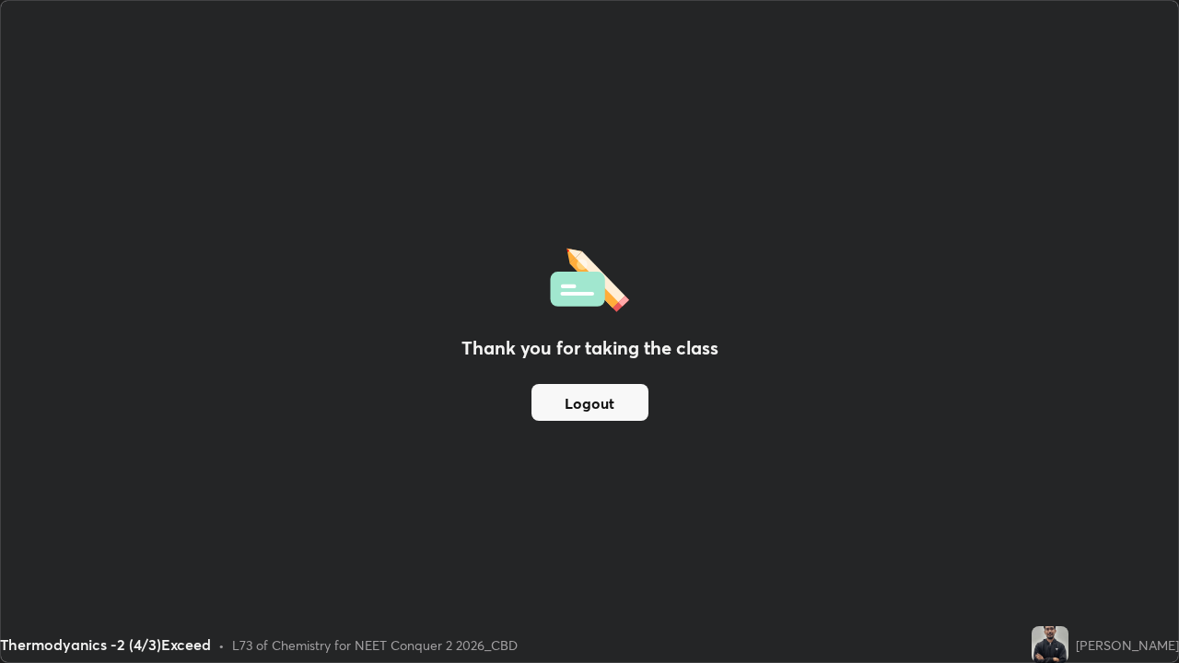
click at [548, 402] on button "Logout" at bounding box center [589, 402] width 117 height 37
click at [621, 401] on button "Logout" at bounding box center [589, 402] width 117 height 37
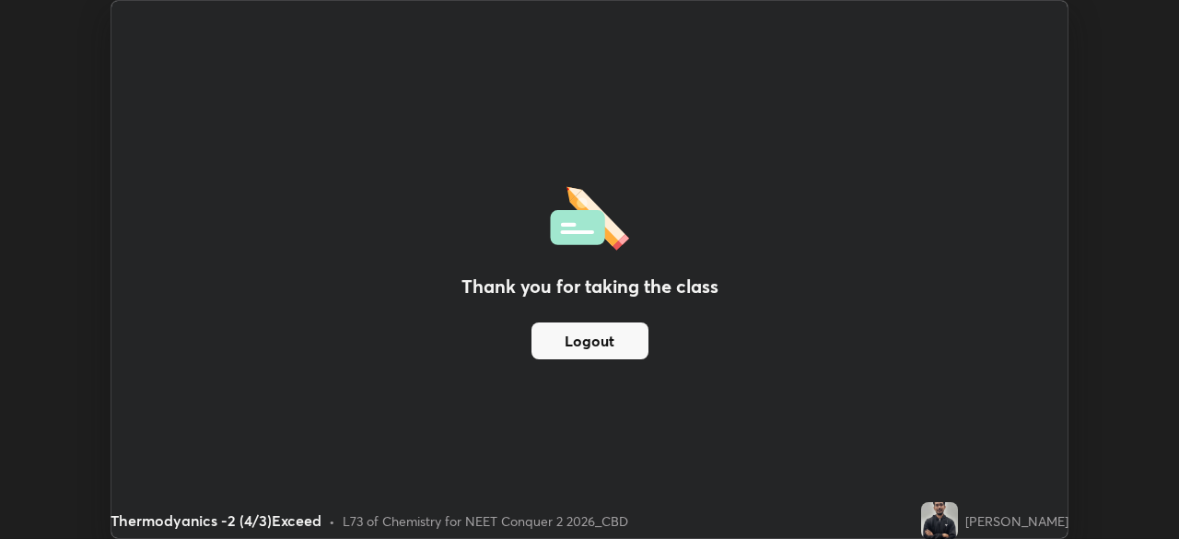
scroll to position [91534, 90894]
